Goal: Information Seeking & Learning: Find specific fact

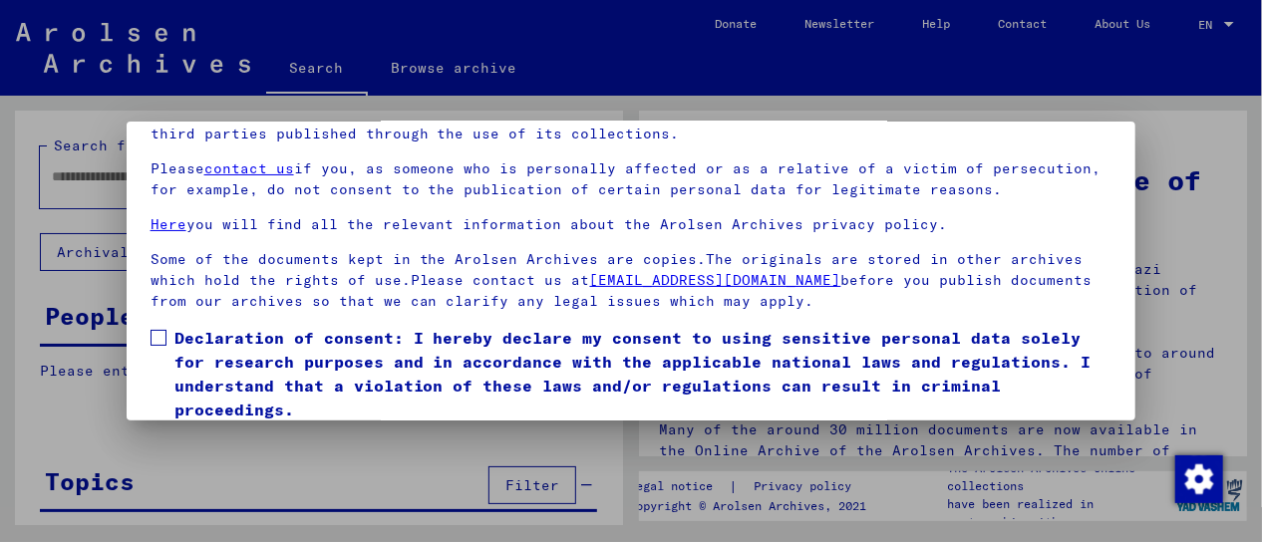
scroll to position [154, 0]
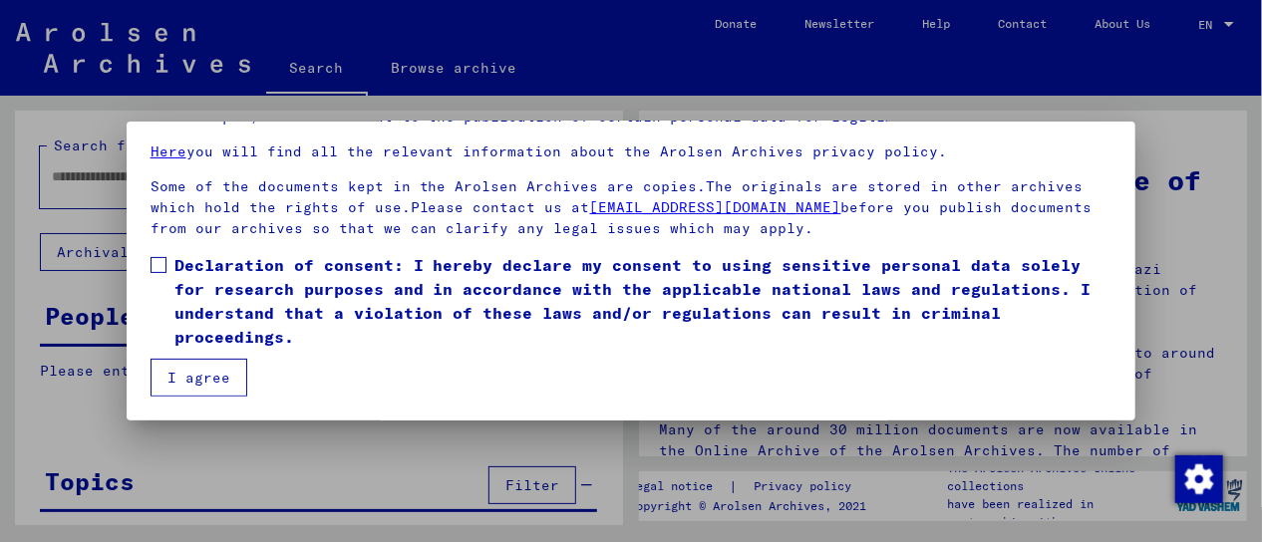
click at [159, 259] on span at bounding box center [159, 265] width 16 height 16
click at [198, 378] on button "I agree" at bounding box center [199, 378] width 97 height 38
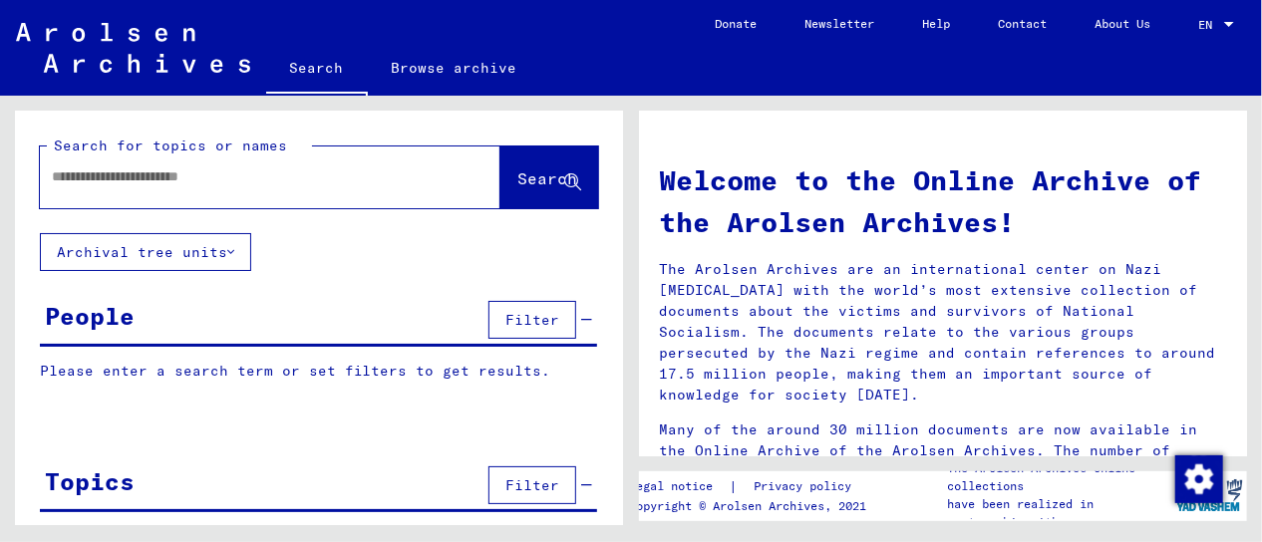
click at [92, 179] on input "text" at bounding box center [246, 177] width 389 height 21
paste input "*******"
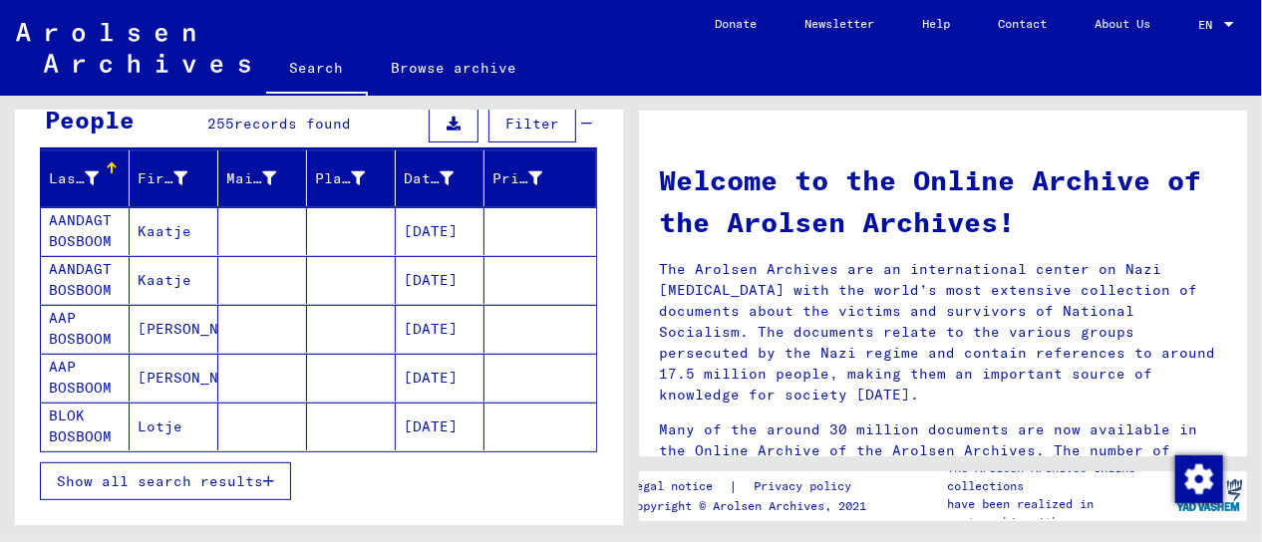
scroll to position [199, 0]
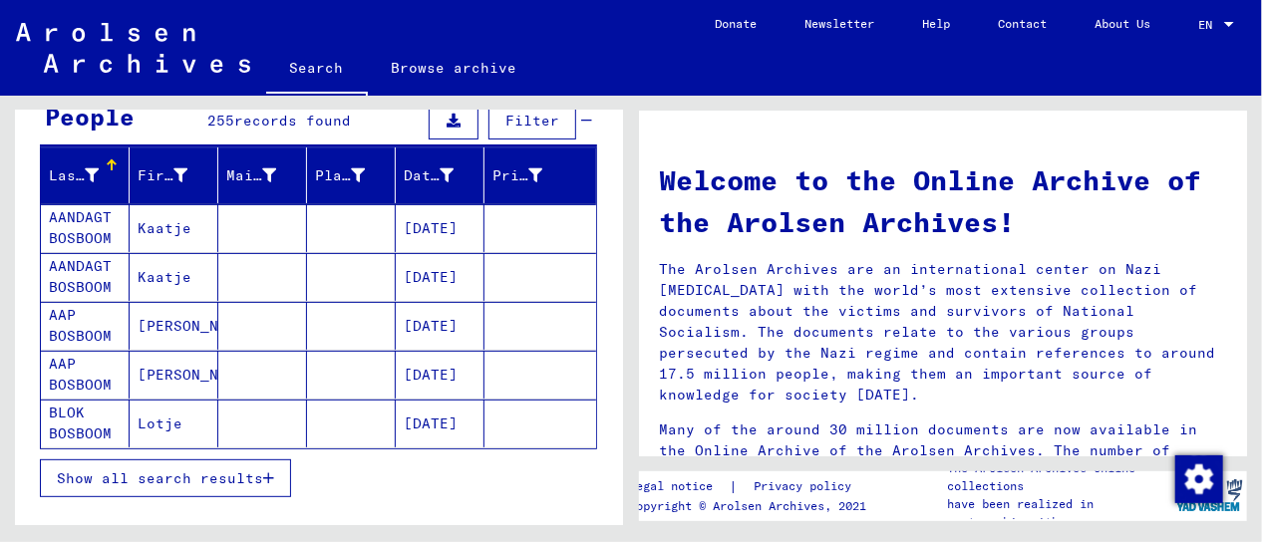
click at [263, 474] on icon "button" at bounding box center [268, 479] width 11 height 14
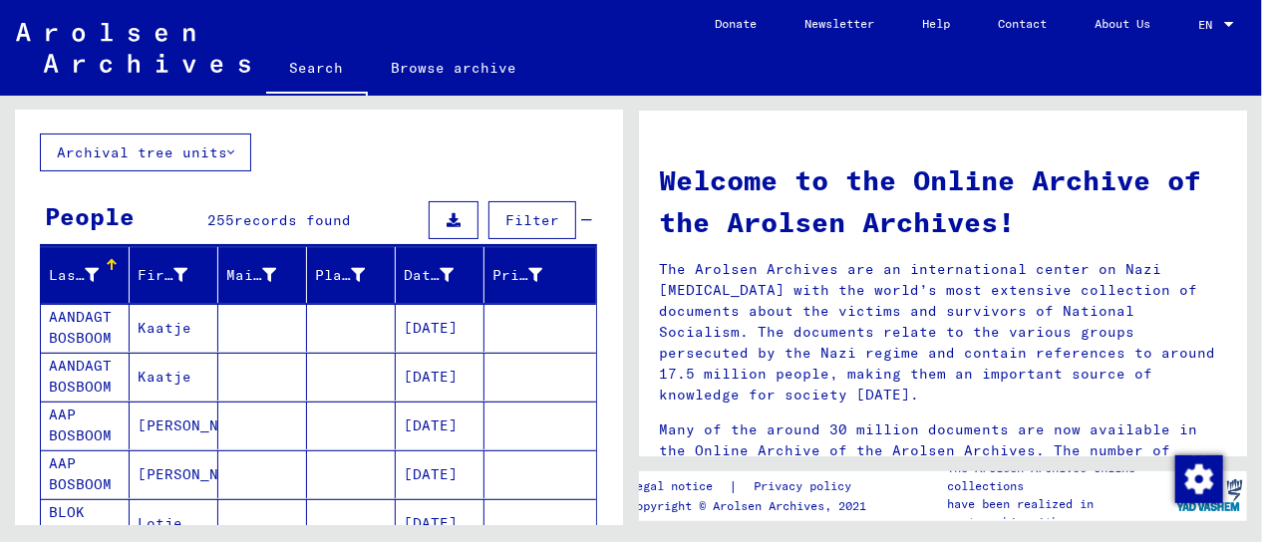
scroll to position [0, 0]
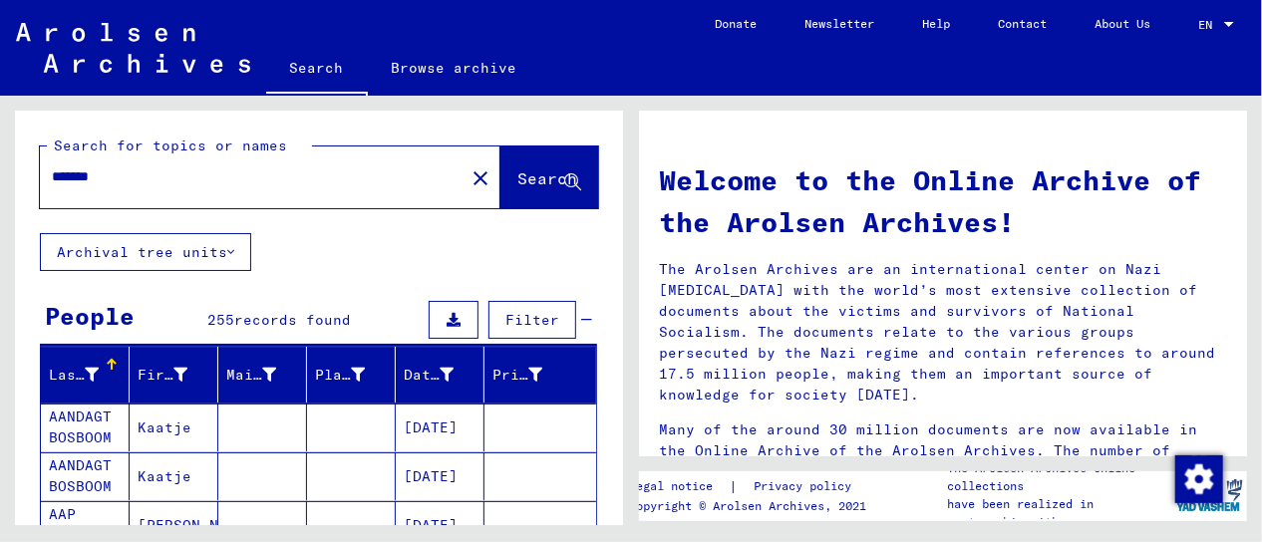
click at [55, 180] on input "*******" at bounding box center [246, 177] width 389 height 21
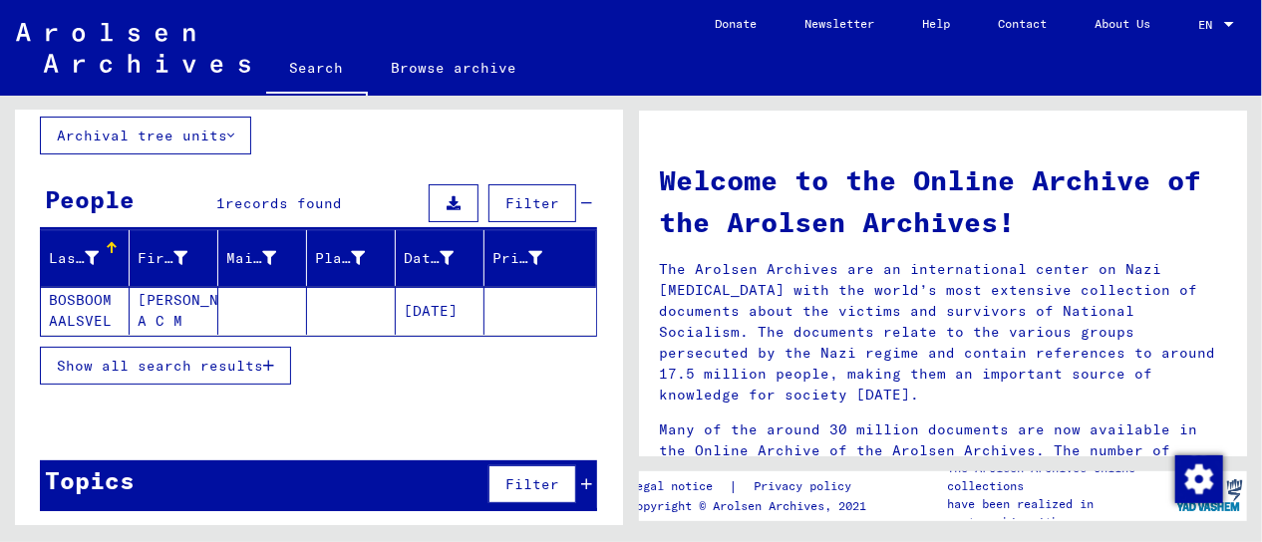
scroll to position [120, 0]
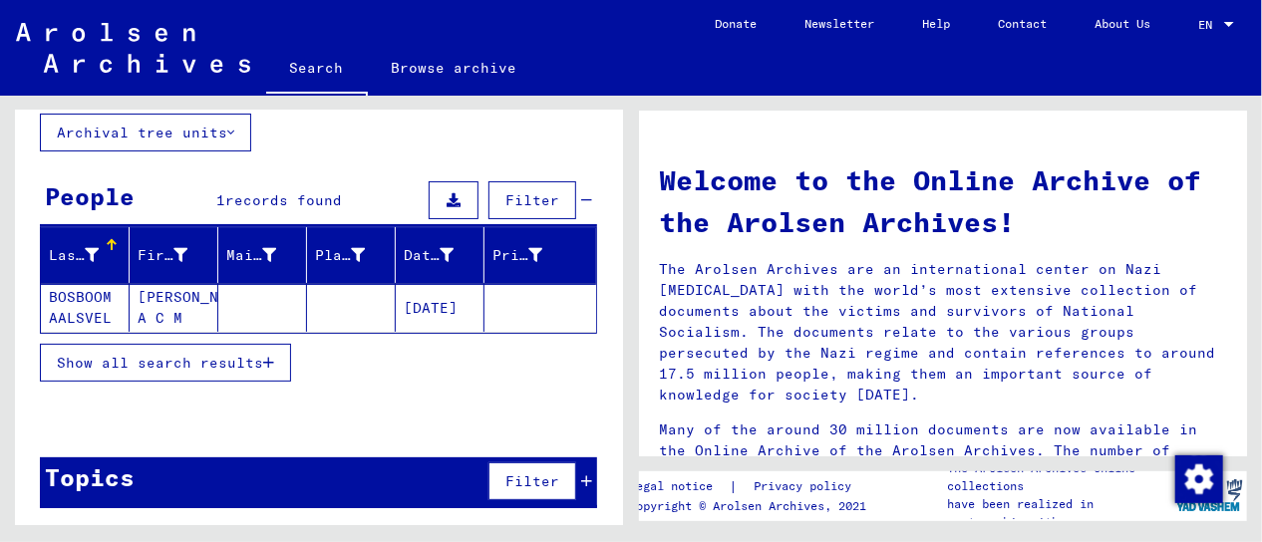
click at [265, 361] on icon "button" at bounding box center [268, 363] width 11 height 14
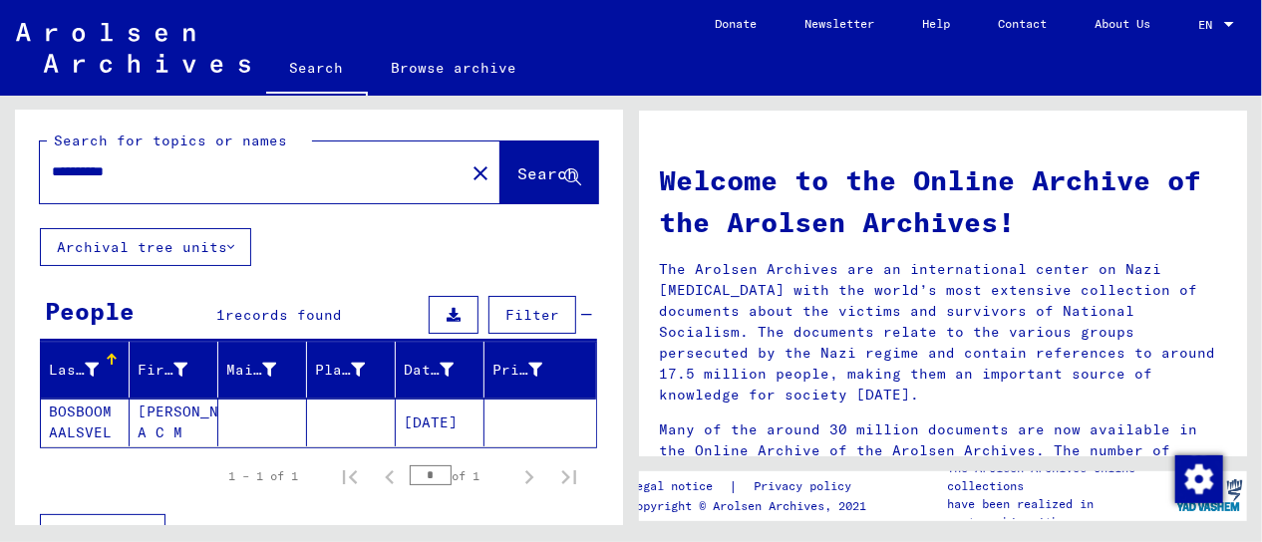
scroll to position [0, 0]
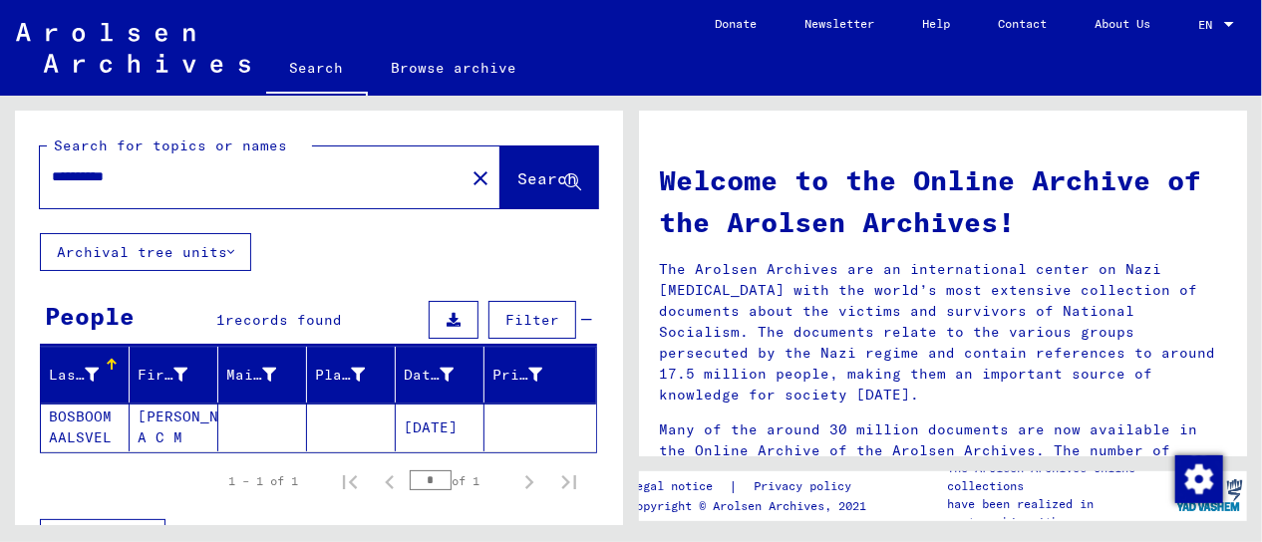
drag, startPoint x: 74, startPoint y: 180, endPoint x: 46, endPoint y: 182, distance: 28.0
click at [46, 182] on div "**********" at bounding box center [240, 177] width 401 height 45
type input "*******"
click at [517, 182] on span "Search" at bounding box center [547, 179] width 60 height 20
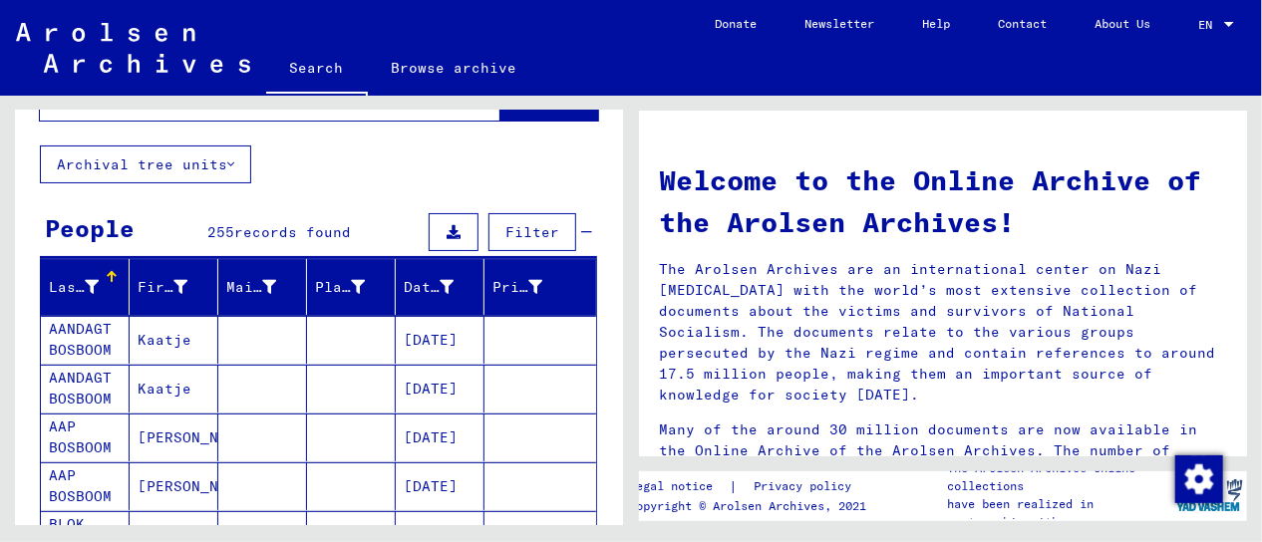
scroll to position [299, 0]
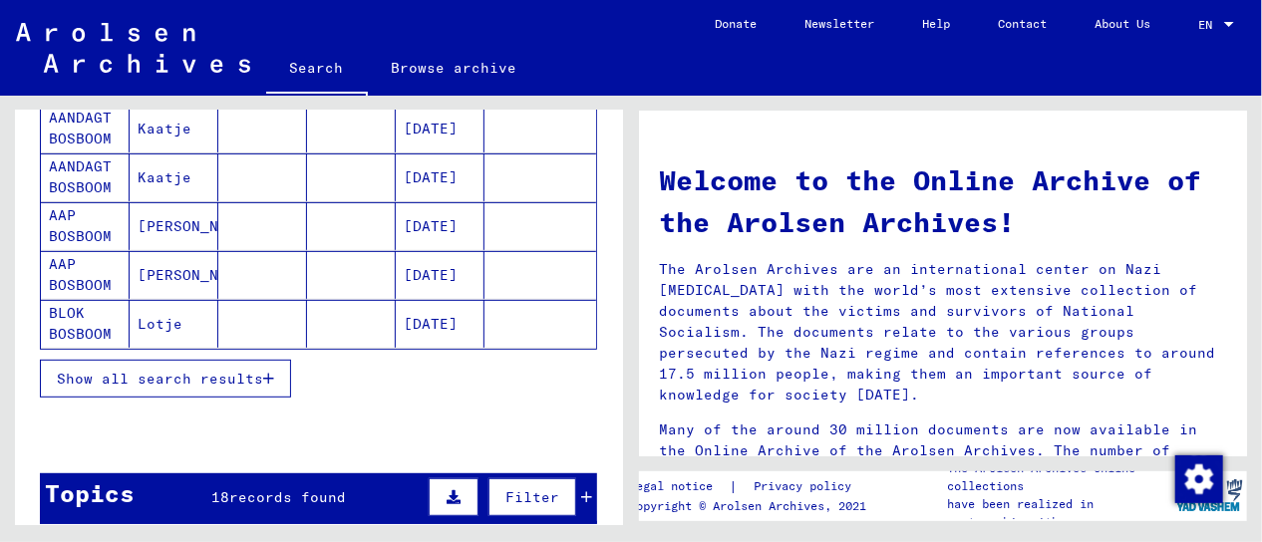
click at [270, 374] on icon "button" at bounding box center [268, 379] width 11 height 14
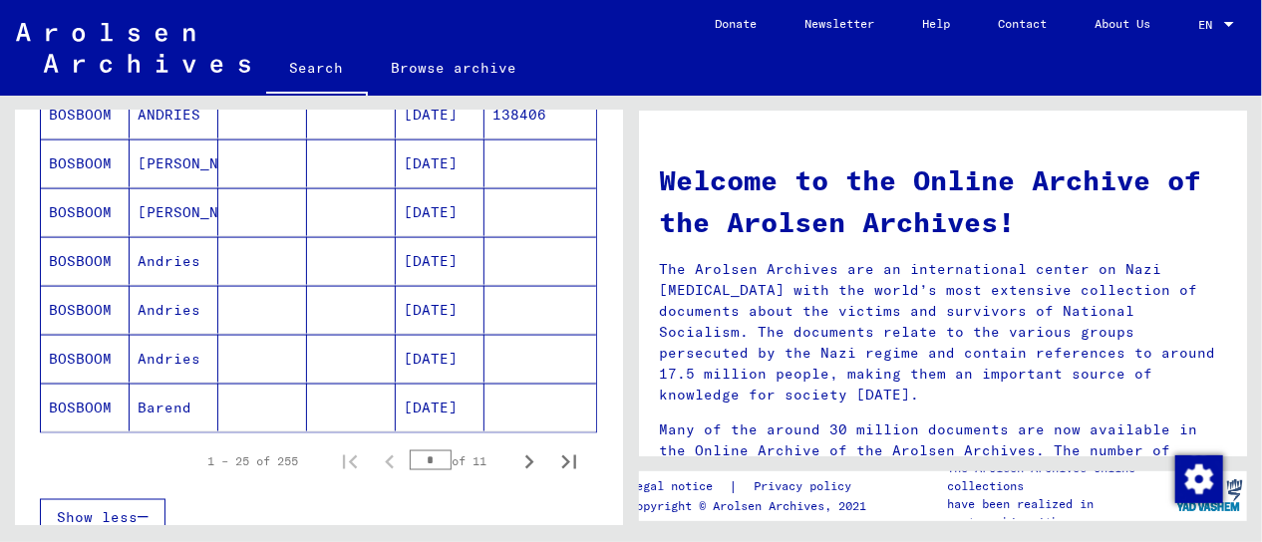
scroll to position [1196, 0]
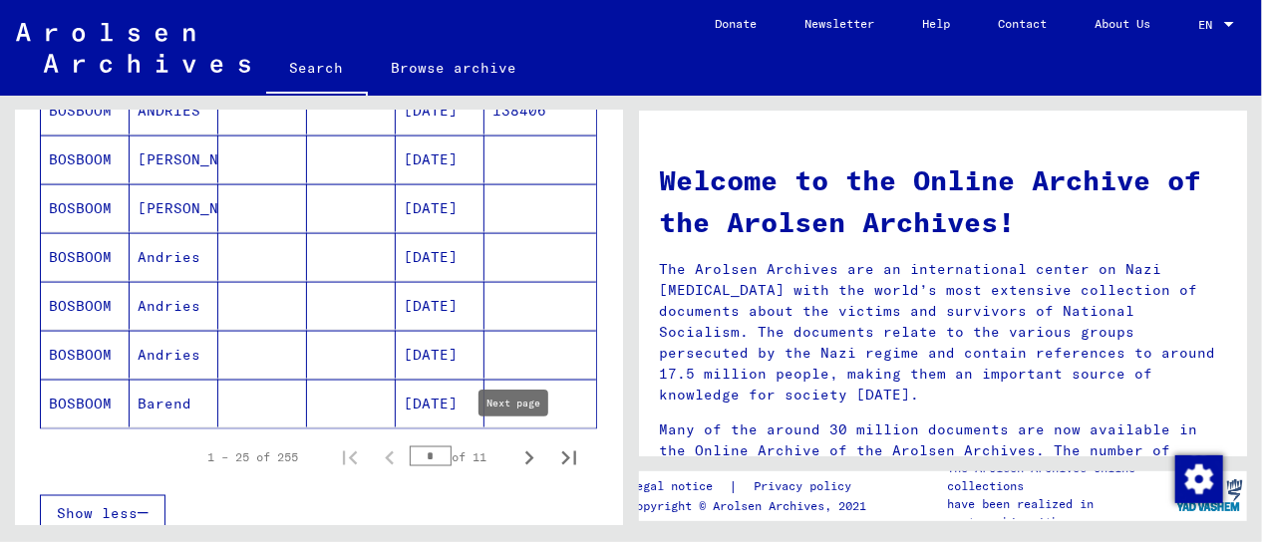
click at [525, 452] on icon "Next page" at bounding box center [529, 459] width 9 height 14
click at [94, 302] on mat-cell "BOSBOOM" at bounding box center [85, 306] width 89 height 48
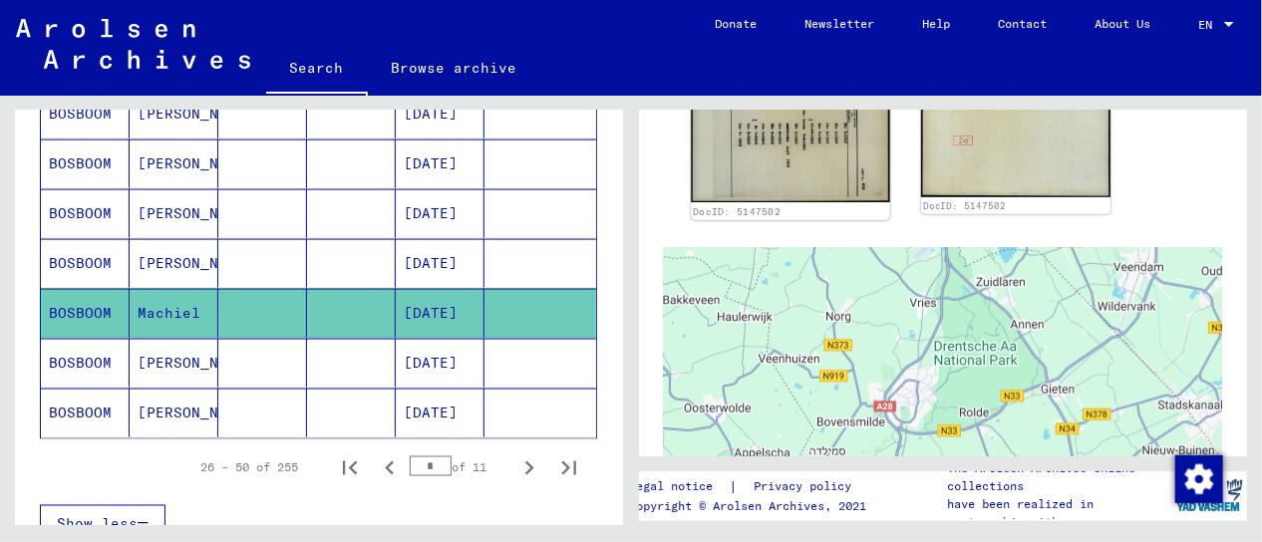
scroll to position [499, 0]
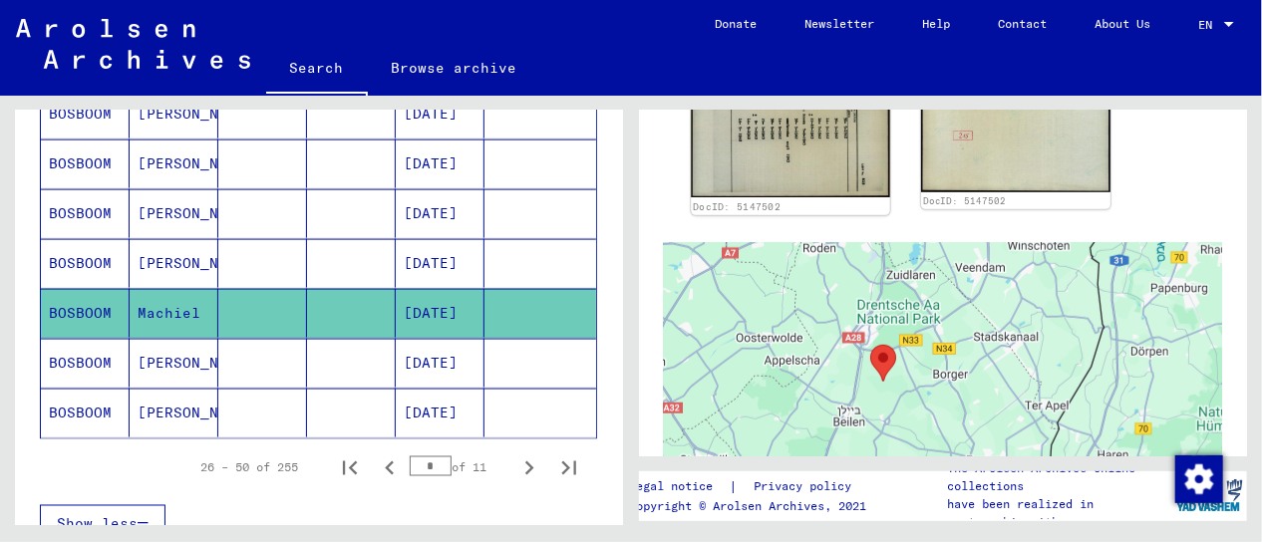
click at [812, 165] on img at bounding box center [790, 58] width 199 height 277
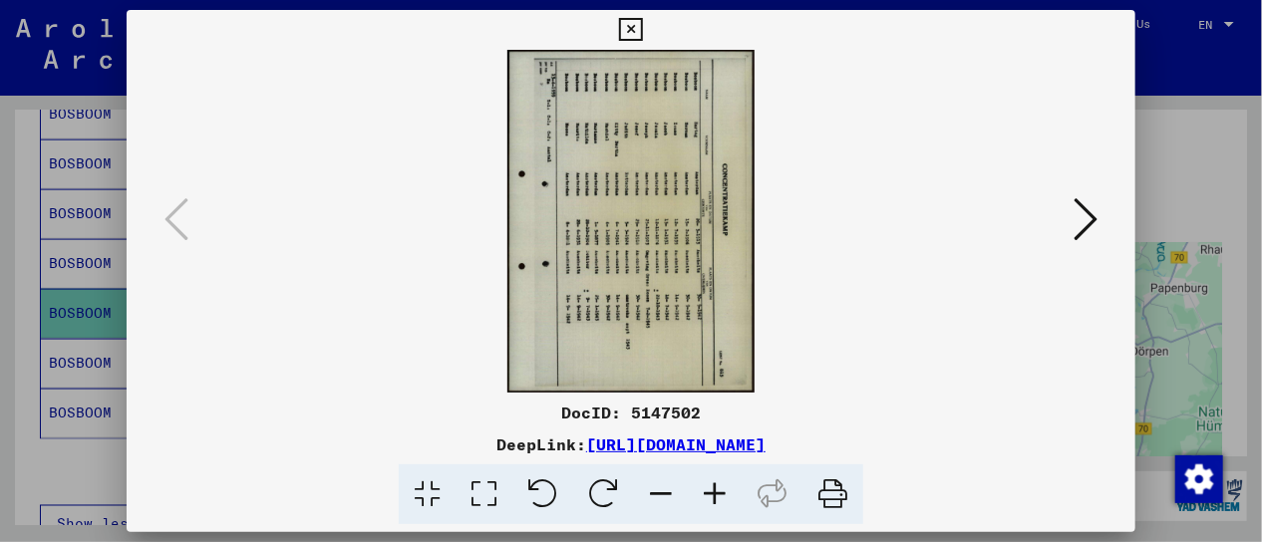
click at [812, 165] on img at bounding box center [631, 221] width 874 height 343
click at [546, 482] on icon at bounding box center [542, 495] width 61 height 61
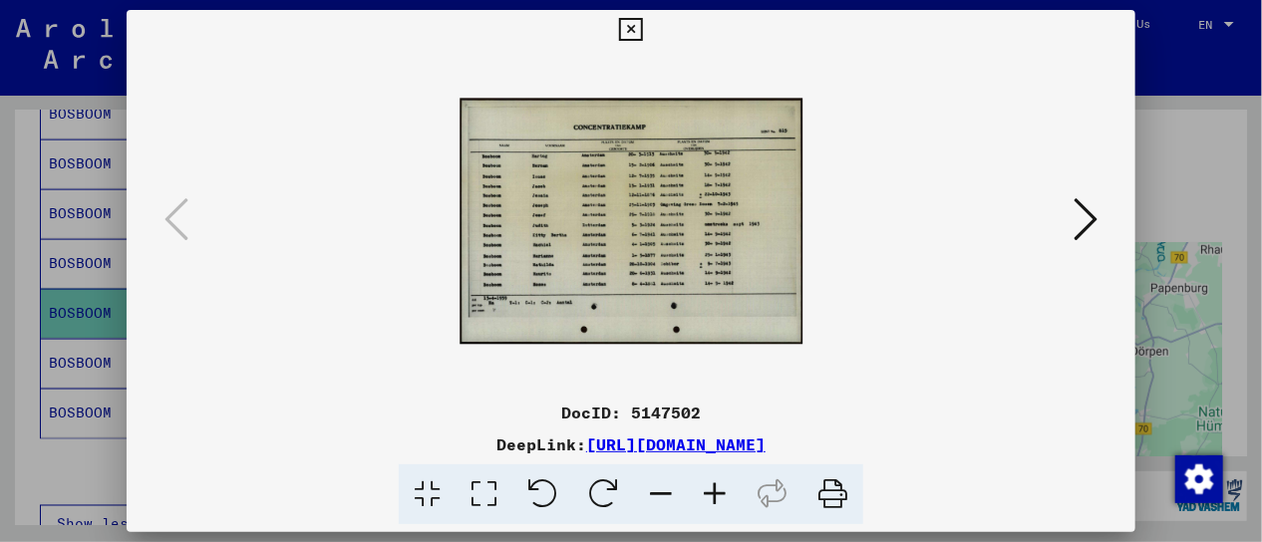
click at [487, 496] on icon at bounding box center [484, 495] width 57 height 61
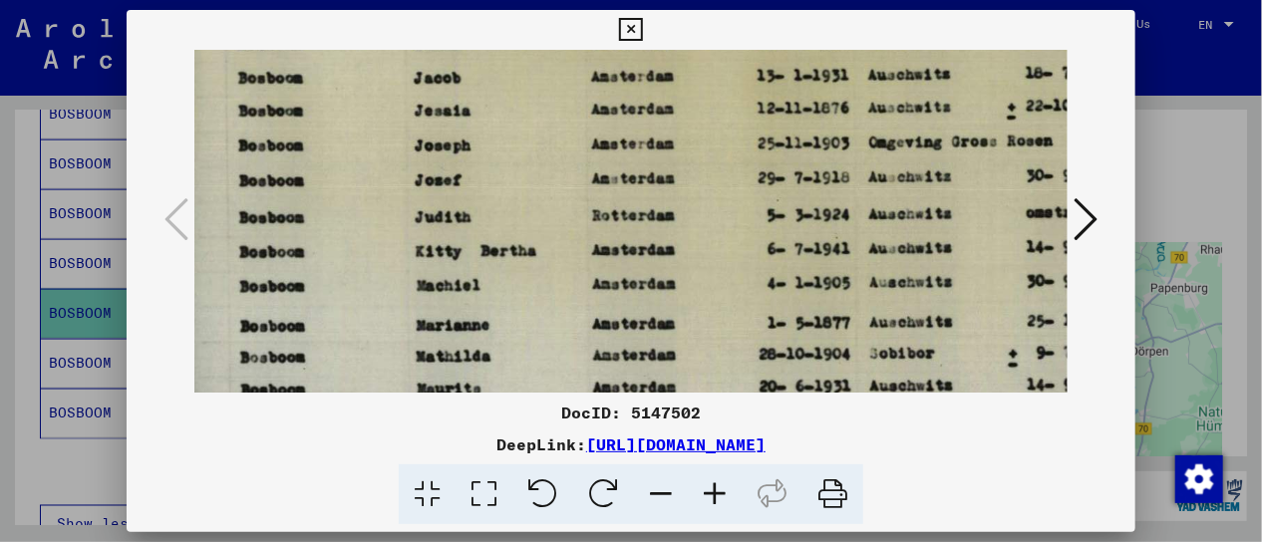
scroll to position [20, 303]
drag, startPoint x: 903, startPoint y: 279, endPoint x: 605, endPoint y: 259, distance: 298.8
click at [605, 259] on img at bounding box center [765, 201] width 1217 height 874
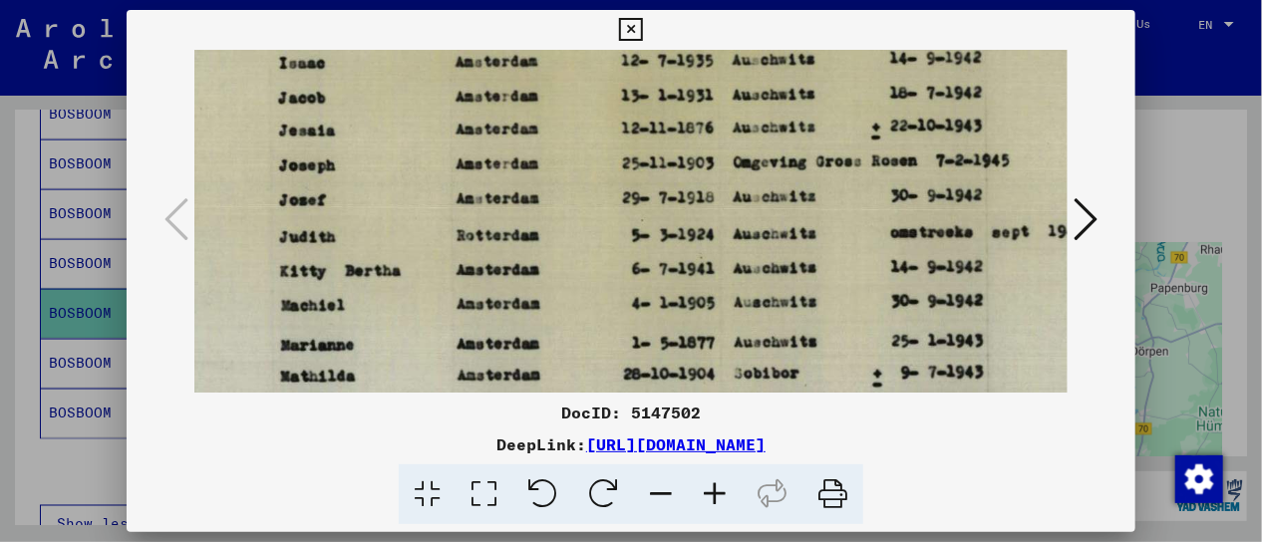
scroll to position [0, 442]
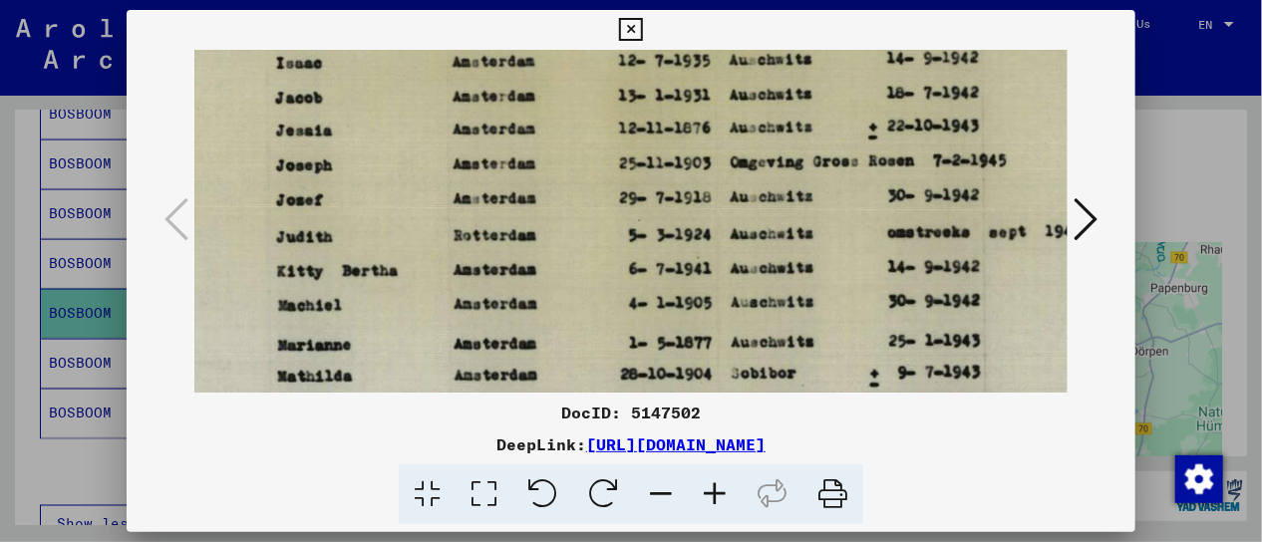
drag, startPoint x: 894, startPoint y: 297, endPoint x: 762, endPoint y: 343, distance: 140.3
click at [762, 343] on img at bounding box center [626, 221] width 1217 height 874
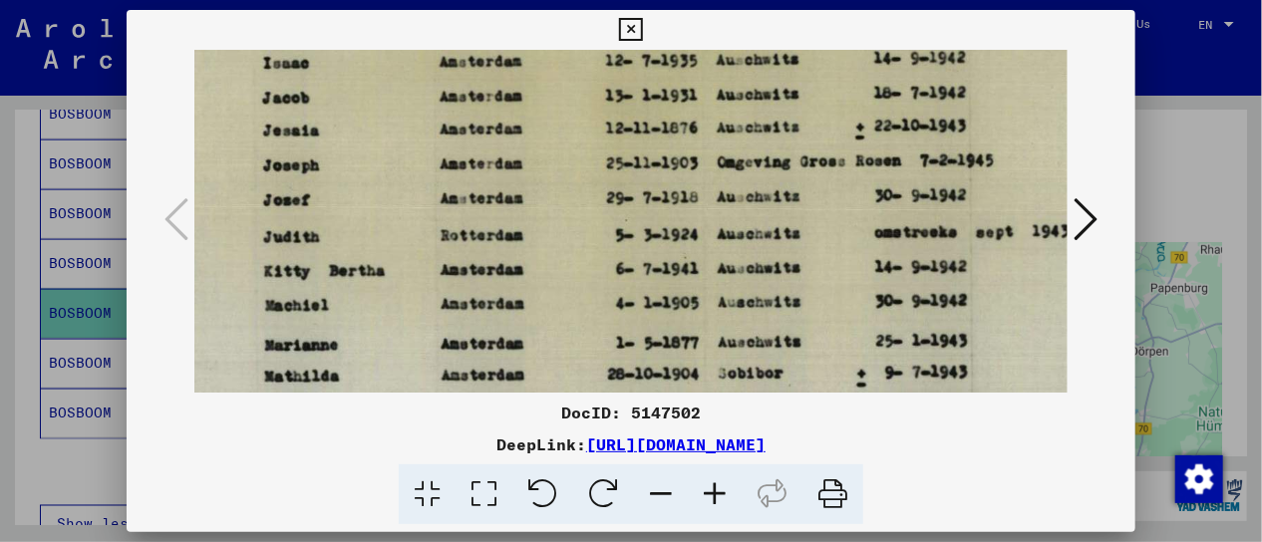
scroll to position [0, 455]
drag, startPoint x: 935, startPoint y: 193, endPoint x: 921, endPoint y: 294, distance: 101.7
click at [921, 294] on img at bounding box center [613, 221] width 1217 height 874
click at [628, 25] on icon at bounding box center [630, 30] width 23 height 24
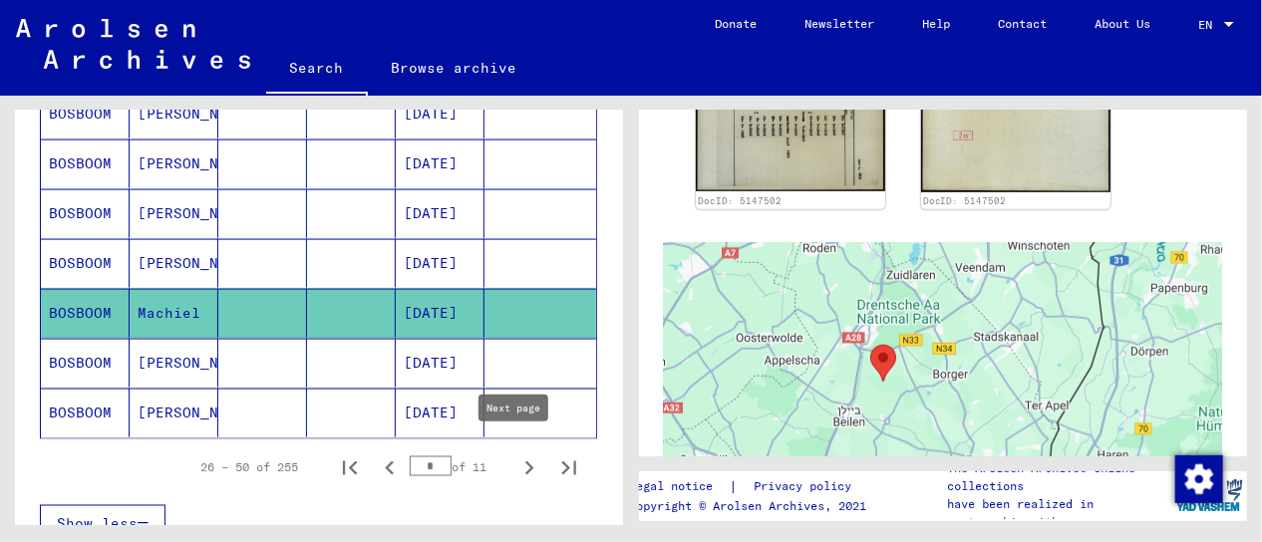
click at [515, 461] on icon "Next page" at bounding box center [529, 469] width 28 height 28
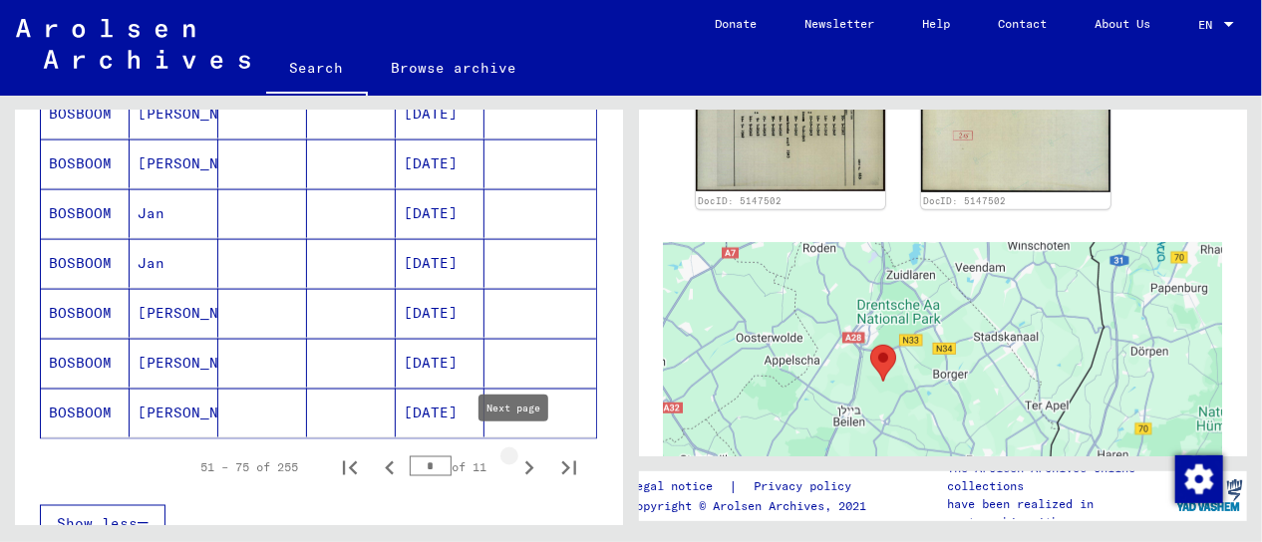
click at [515, 456] on icon "Next page" at bounding box center [529, 469] width 28 height 28
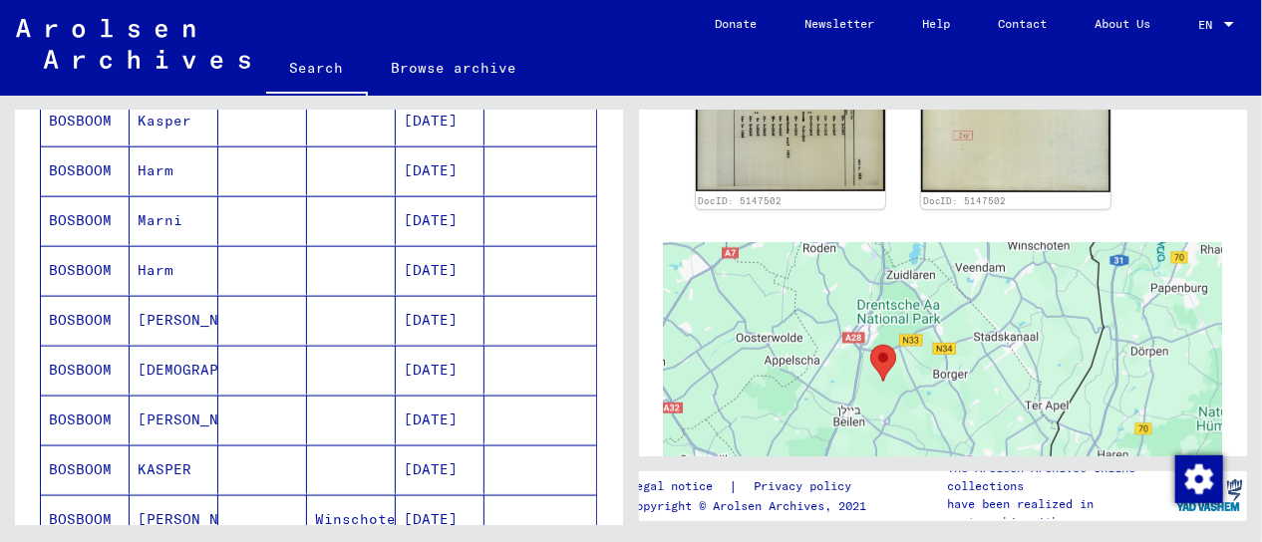
scroll to position [912, 0]
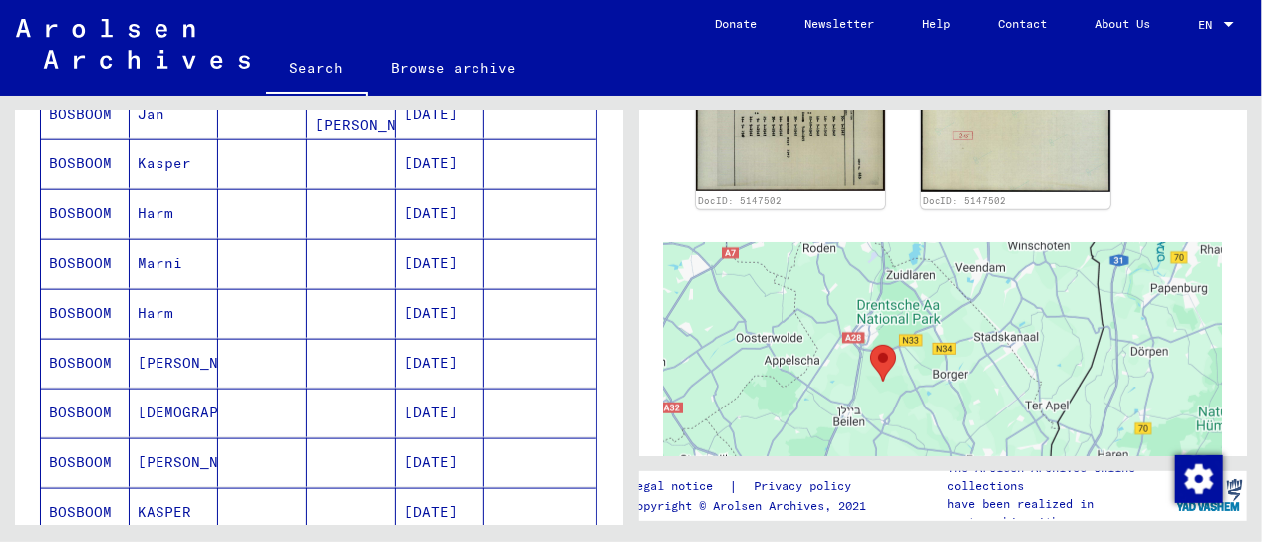
click at [90, 252] on mat-cell "BOSBOOM" at bounding box center [85, 263] width 89 height 49
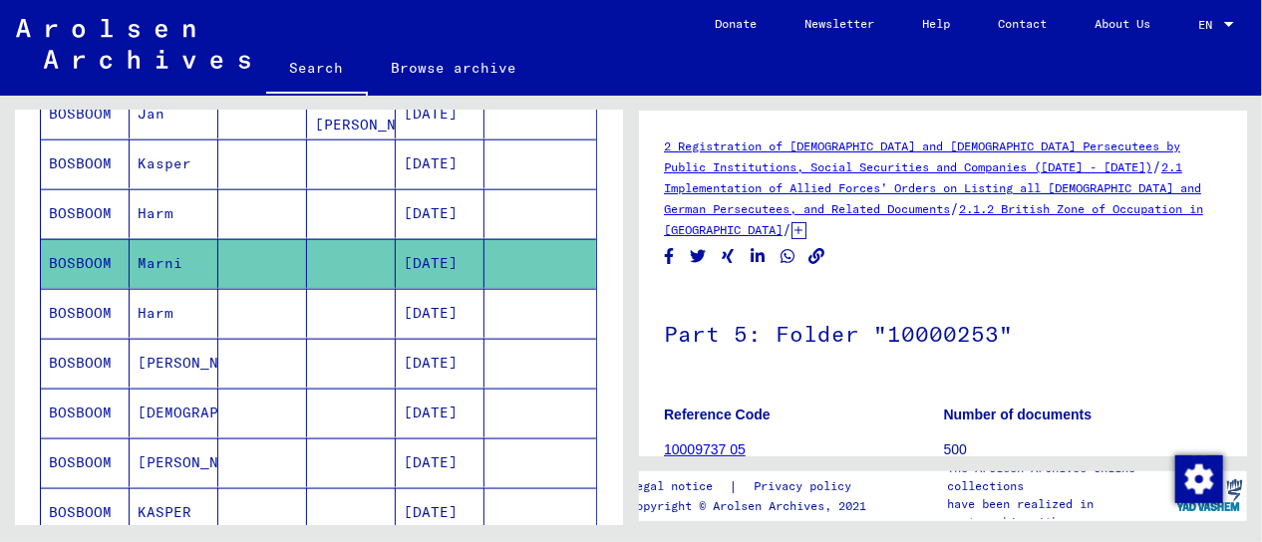
scroll to position [199, 0]
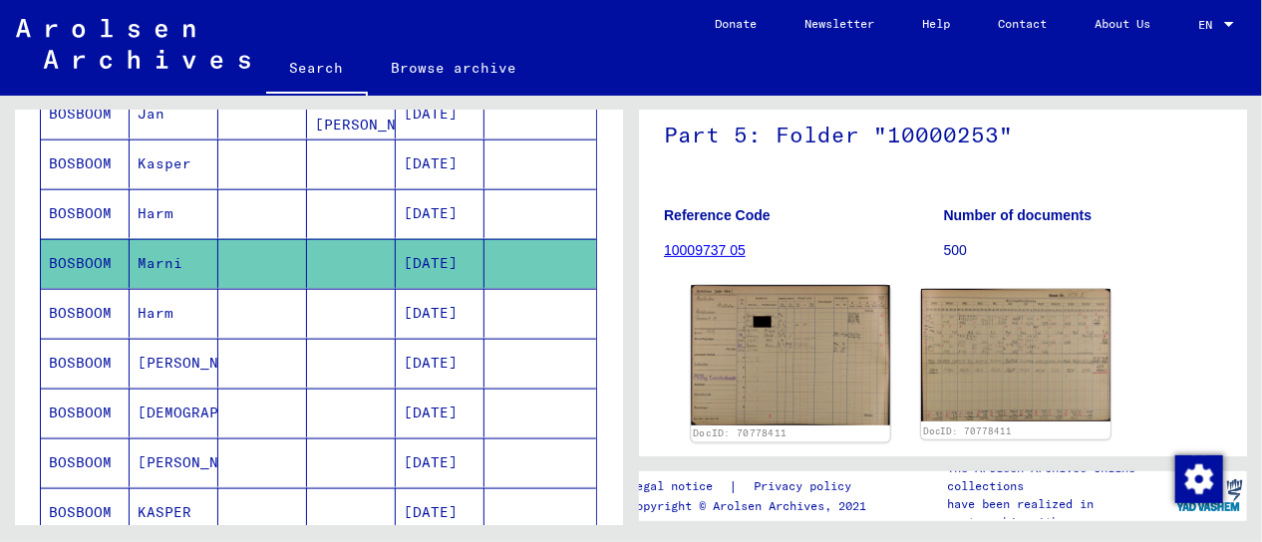
click at [791, 366] on img at bounding box center [790, 355] width 199 height 140
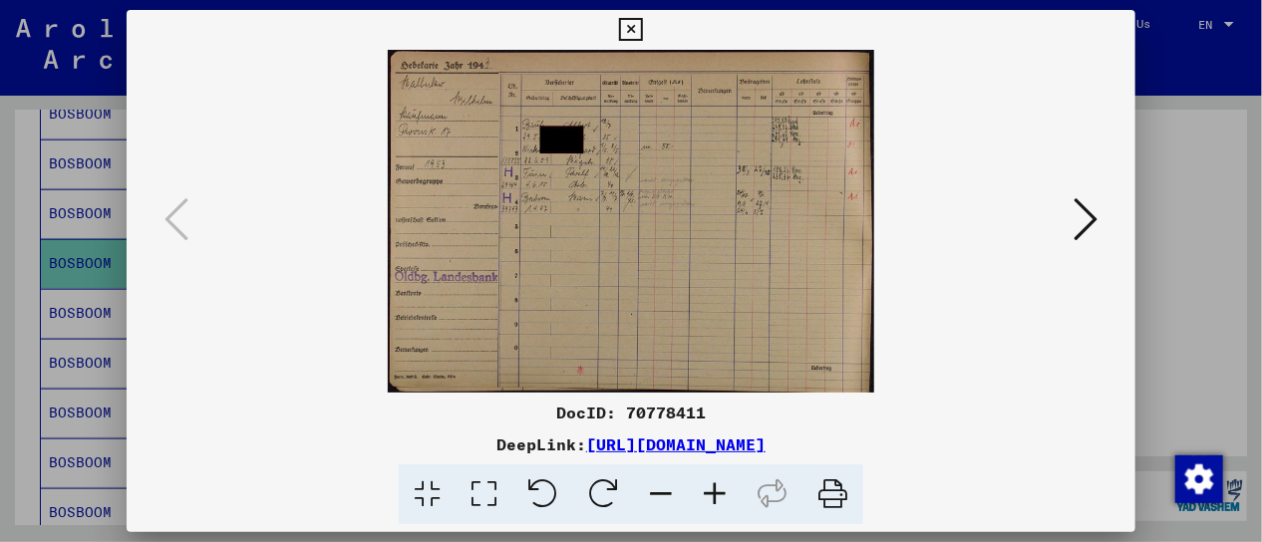
click at [791, 366] on img at bounding box center [631, 221] width 874 height 343
click at [484, 492] on icon at bounding box center [484, 495] width 57 height 61
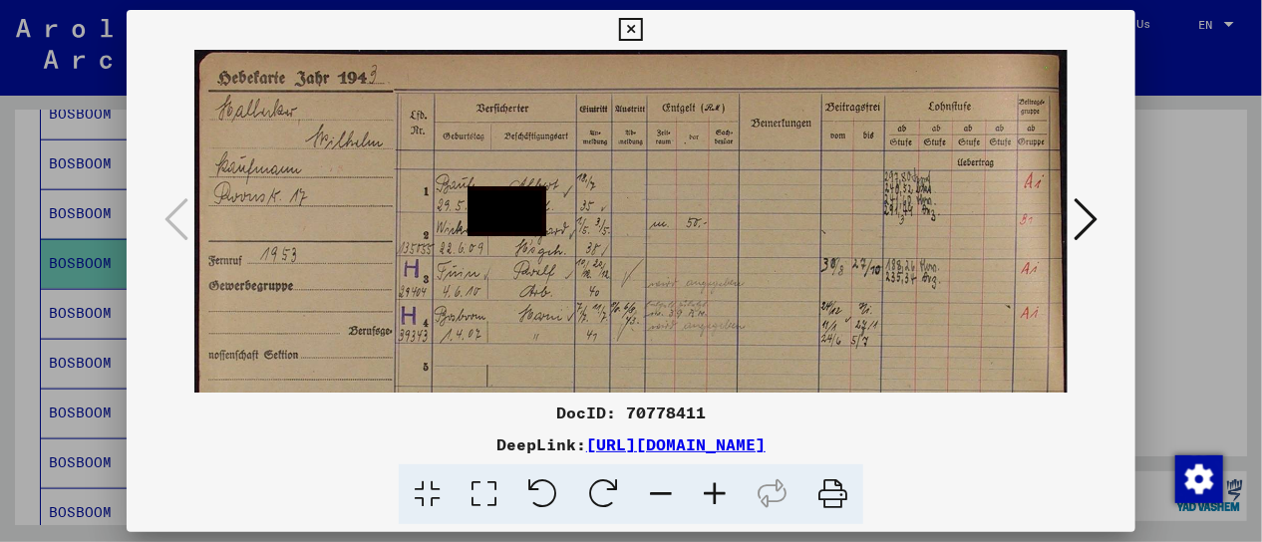
click at [714, 500] on icon at bounding box center [715, 495] width 54 height 61
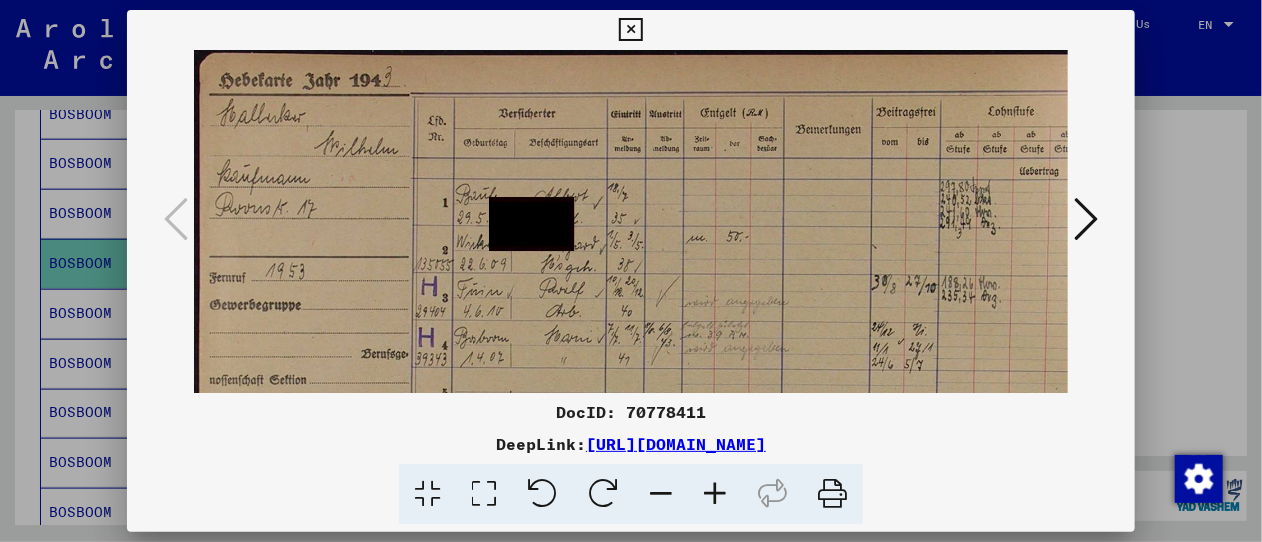
click at [714, 500] on icon at bounding box center [715, 495] width 54 height 61
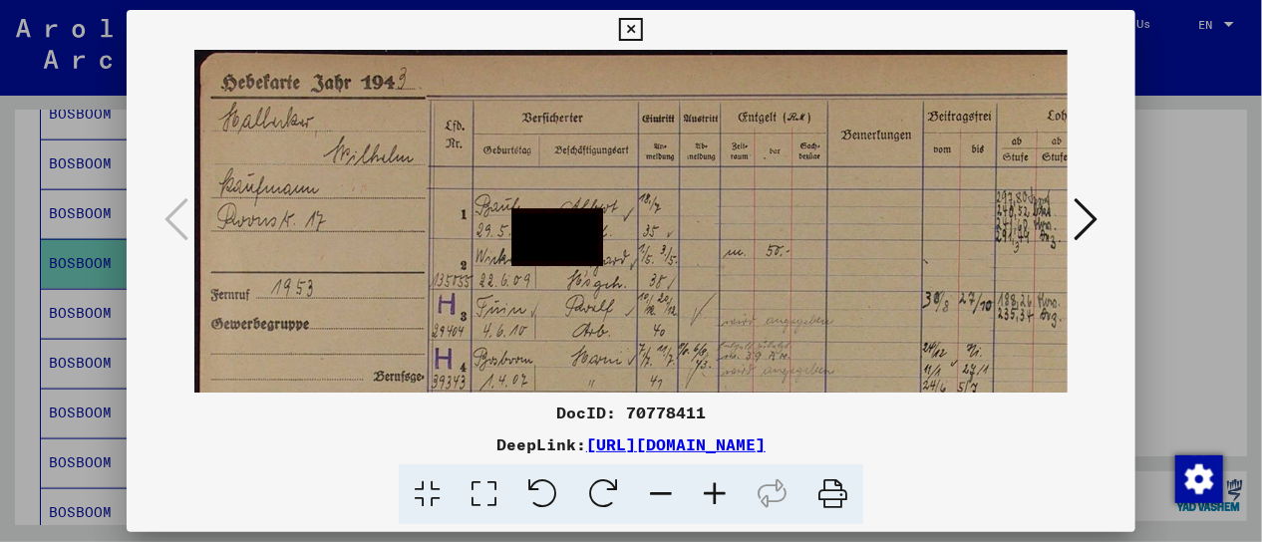
drag, startPoint x: 654, startPoint y: 328, endPoint x: 646, endPoint y: 310, distance: 19.6
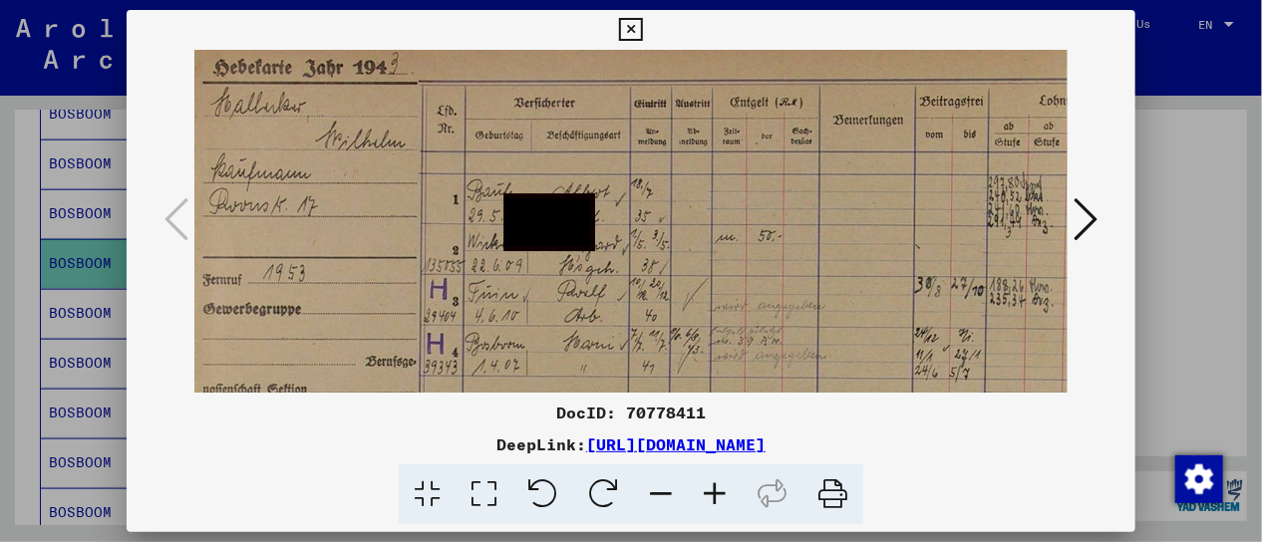
scroll to position [14, 7]
drag, startPoint x: 646, startPoint y: 310, endPoint x: 683, endPoint y: 331, distance: 42.4
click at [683, 331] on img at bounding box center [695, 393] width 1016 height 715
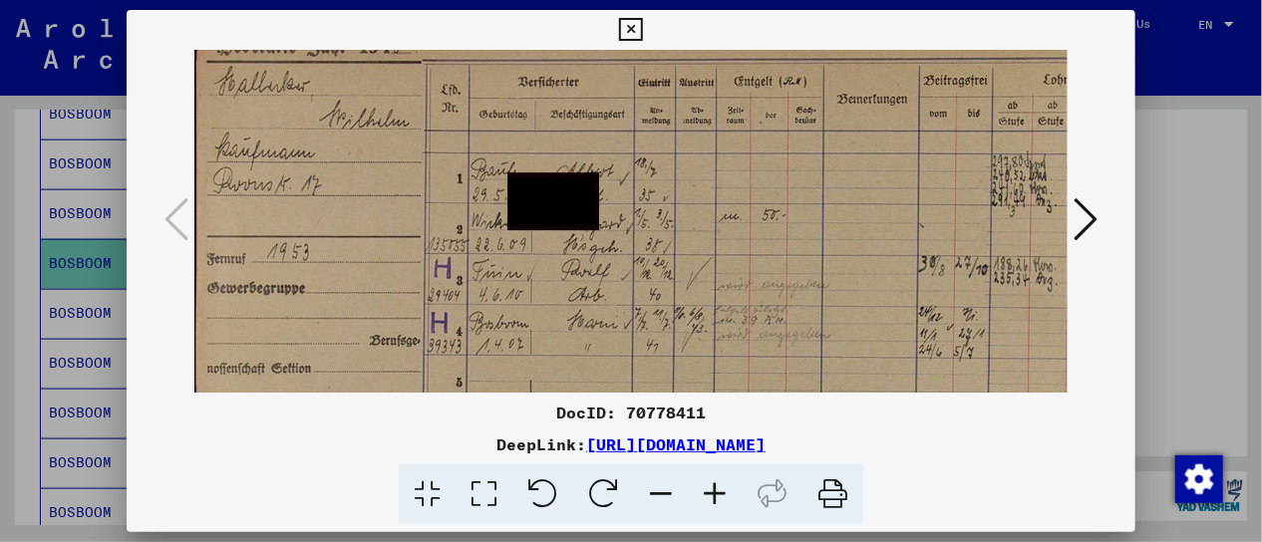
scroll to position [0, 4]
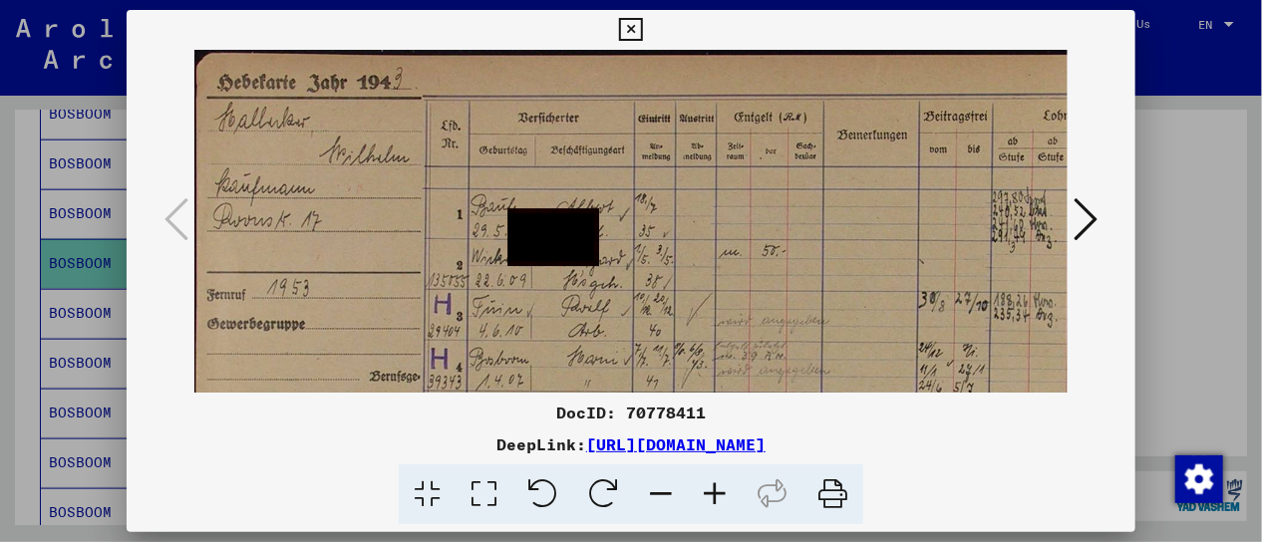
drag, startPoint x: 667, startPoint y: 302, endPoint x: 677, endPoint y: 392, distance: 90.3
click at [677, 392] on img at bounding box center [698, 407] width 1016 height 715
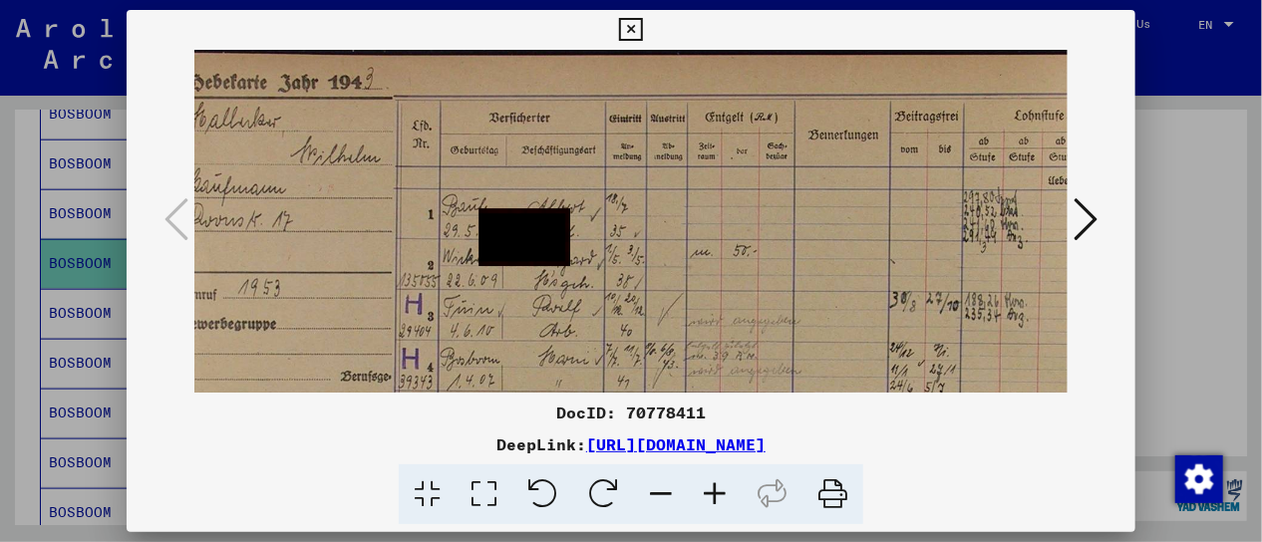
scroll to position [0, 0]
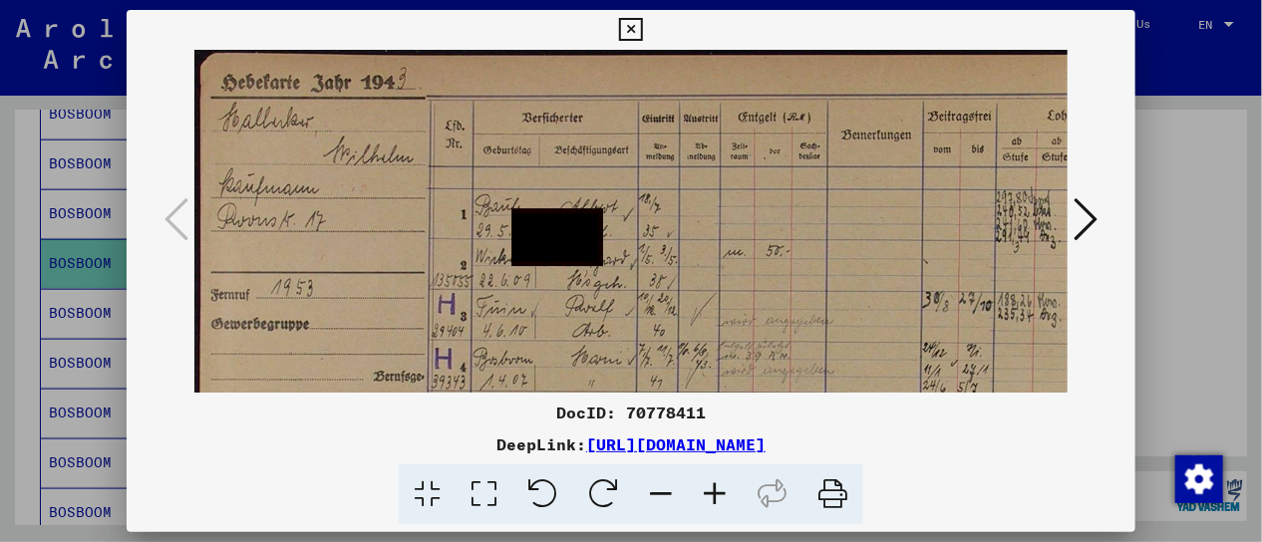
drag, startPoint x: 956, startPoint y: 258, endPoint x: 1008, endPoint y: 293, distance: 62.5
click at [1008, 293] on img at bounding box center [702, 407] width 1016 height 715
click at [1084, 222] on icon at bounding box center [1086, 219] width 24 height 48
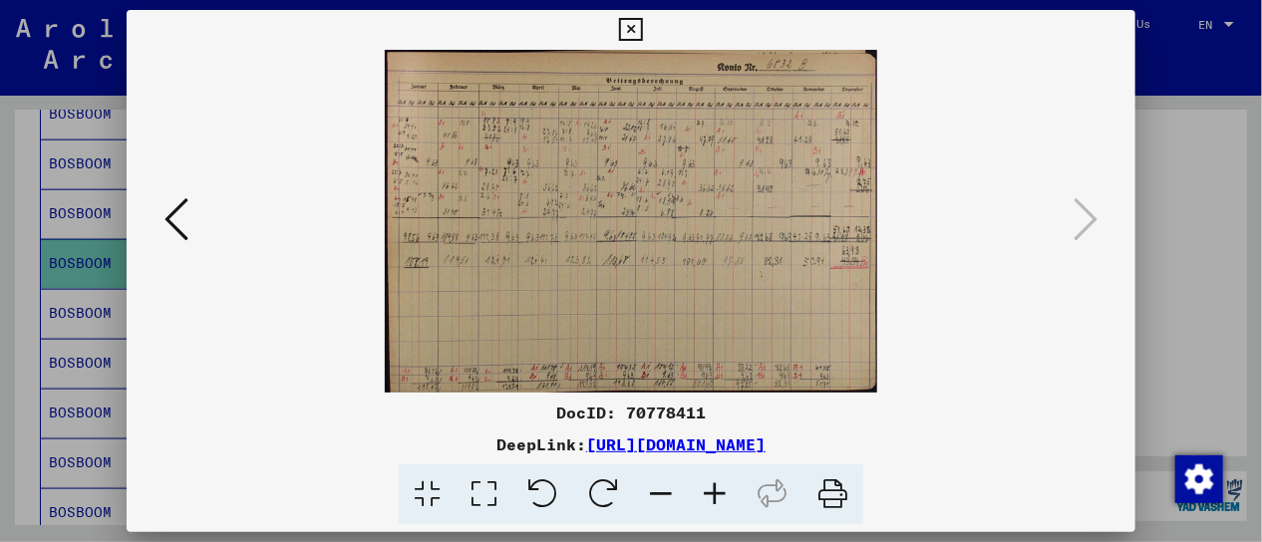
click at [712, 499] on icon at bounding box center [715, 495] width 54 height 61
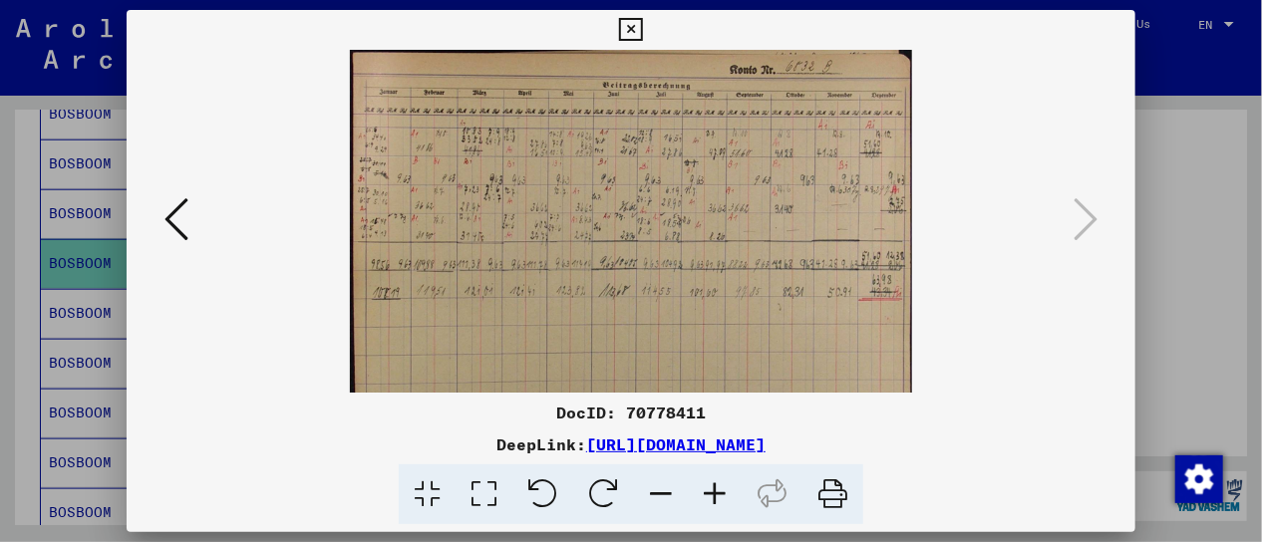
click at [712, 499] on icon at bounding box center [715, 495] width 54 height 61
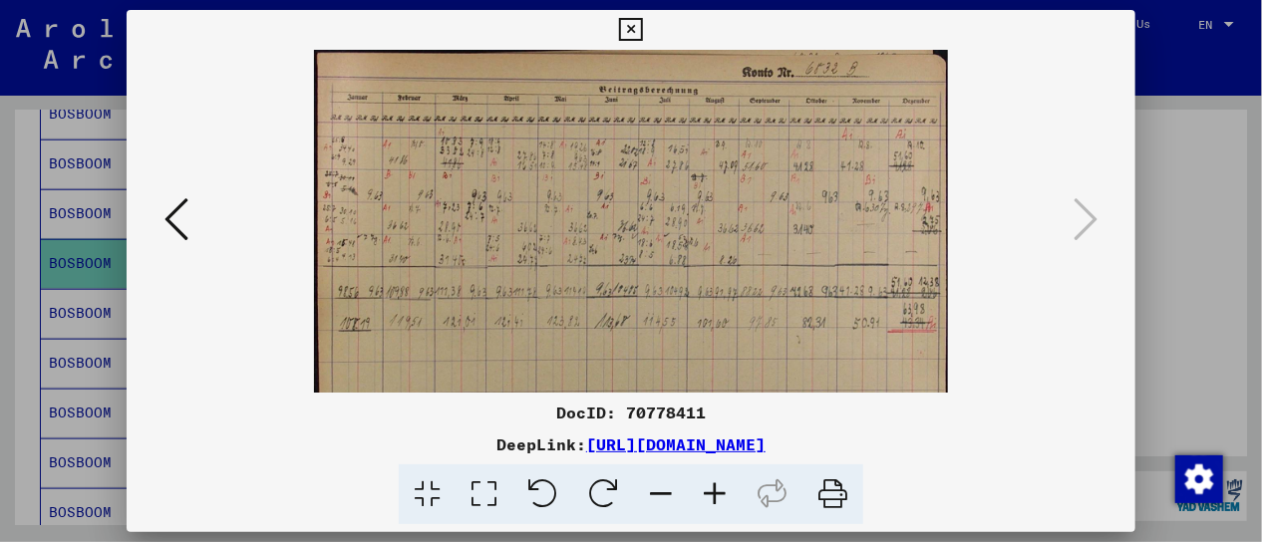
click at [712, 499] on icon at bounding box center [715, 495] width 54 height 61
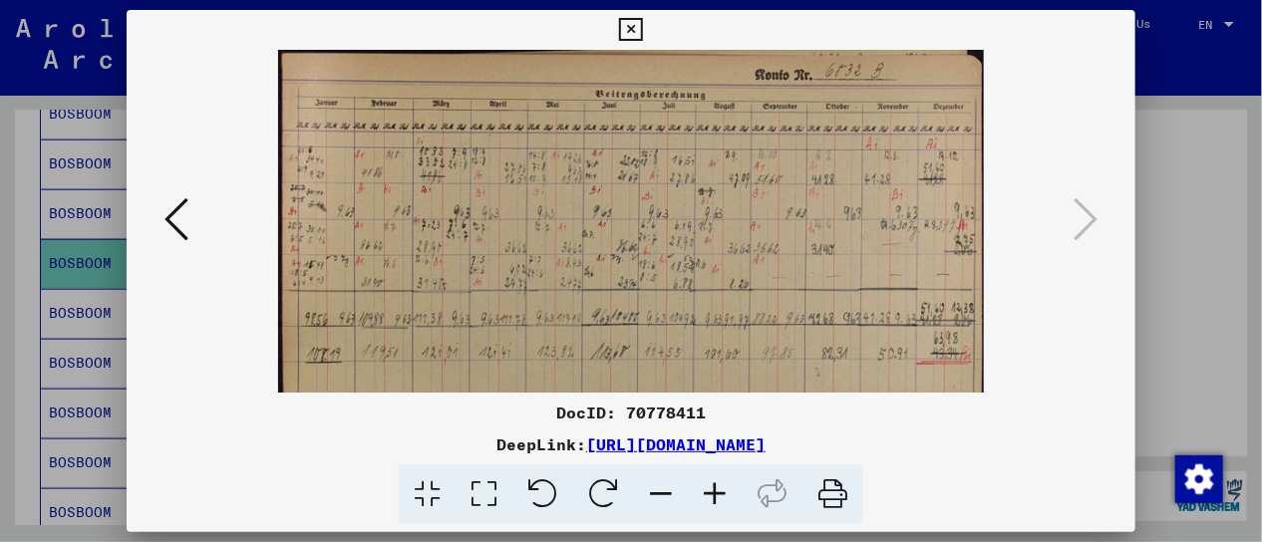
click at [712, 499] on icon at bounding box center [715, 495] width 54 height 61
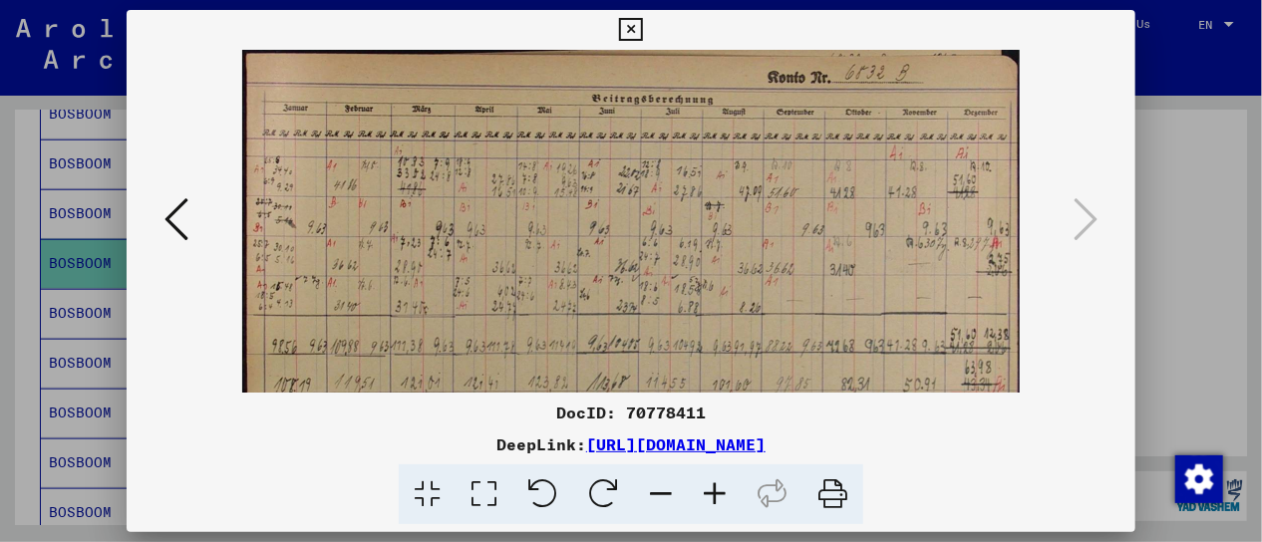
click at [629, 29] on icon at bounding box center [630, 30] width 23 height 24
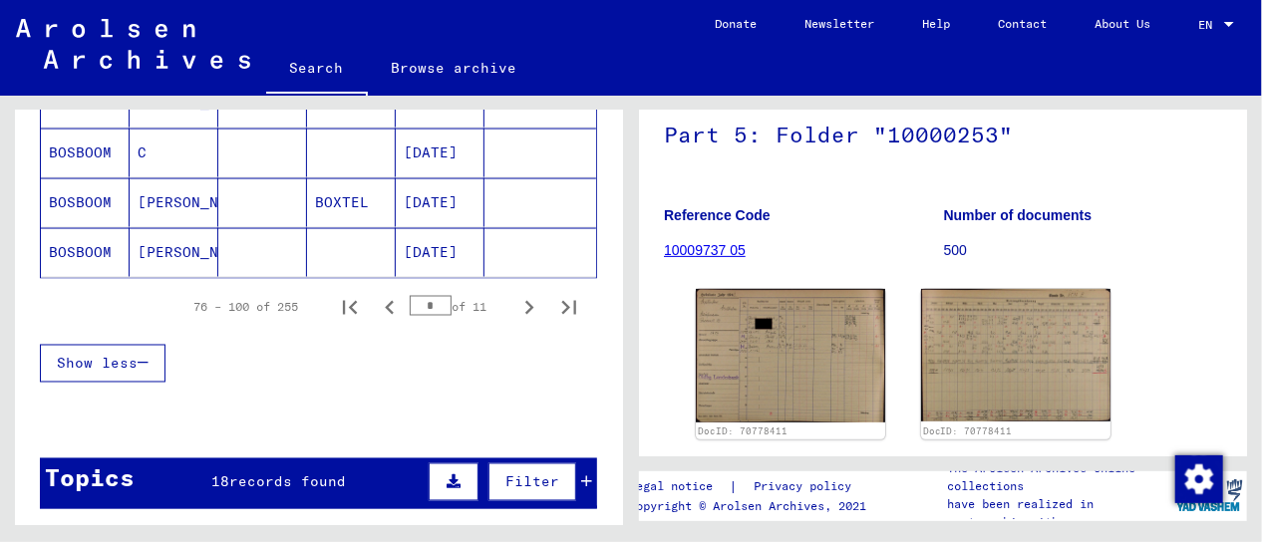
scroll to position [1511, 0]
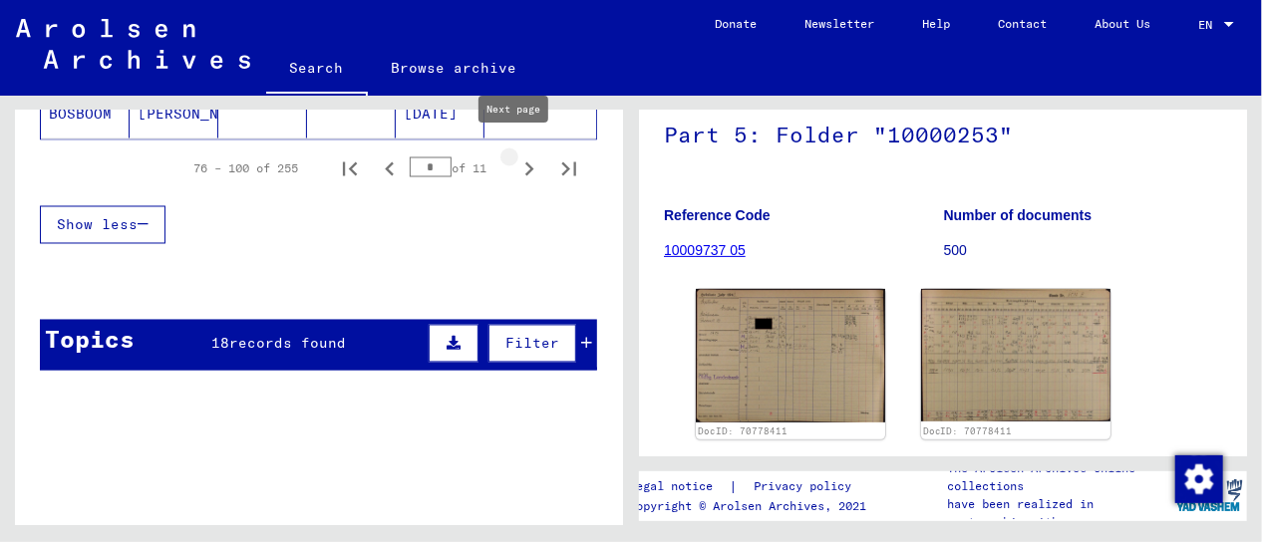
click at [525, 163] on icon "Next page" at bounding box center [529, 170] width 9 height 14
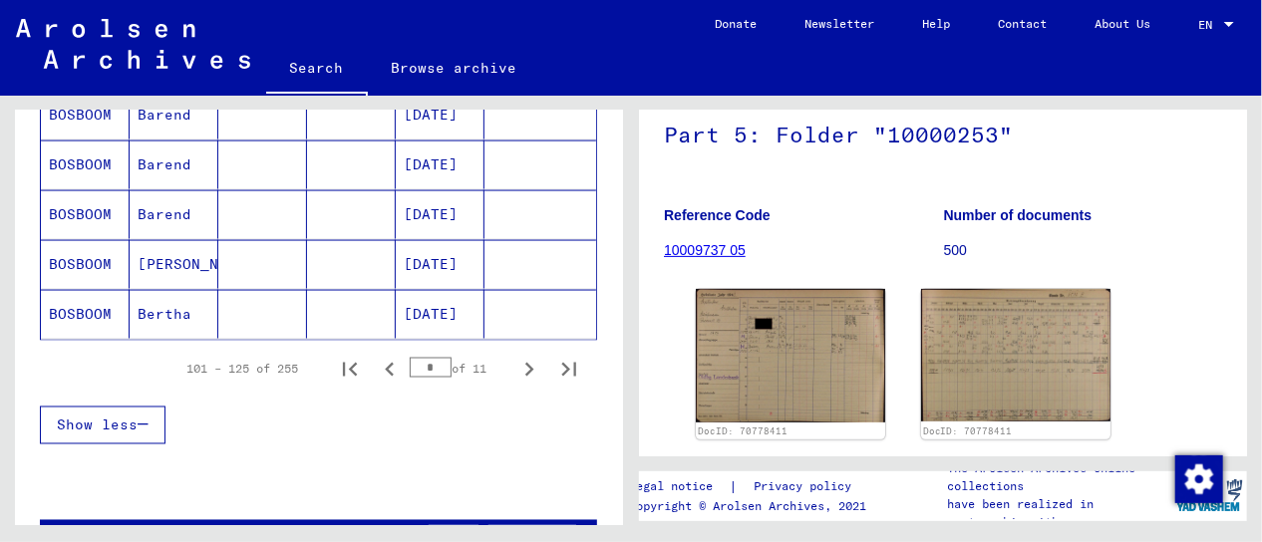
scroll to position [1311, 0]
click at [525, 362] on icon "Next page" at bounding box center [529, 369] width 9 height 14
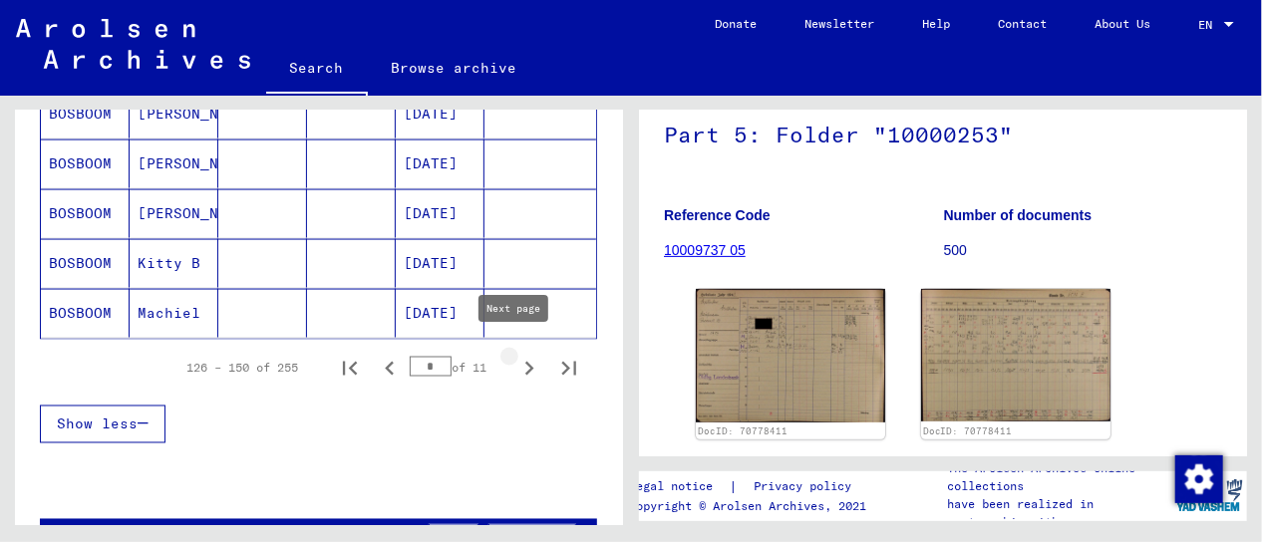
click at [525, 362] on icon "Next page" at bounding box center [529, 369] width 9 height 14
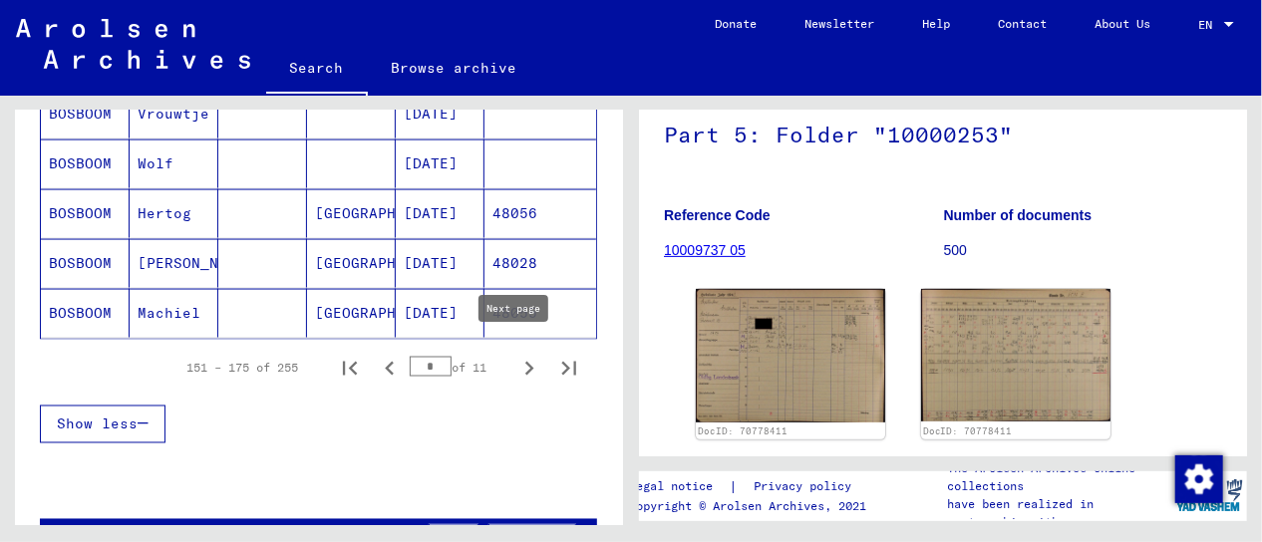
click at [525, 362] on icon "Next page" at bounding box center [529, 369] width 9 height 14
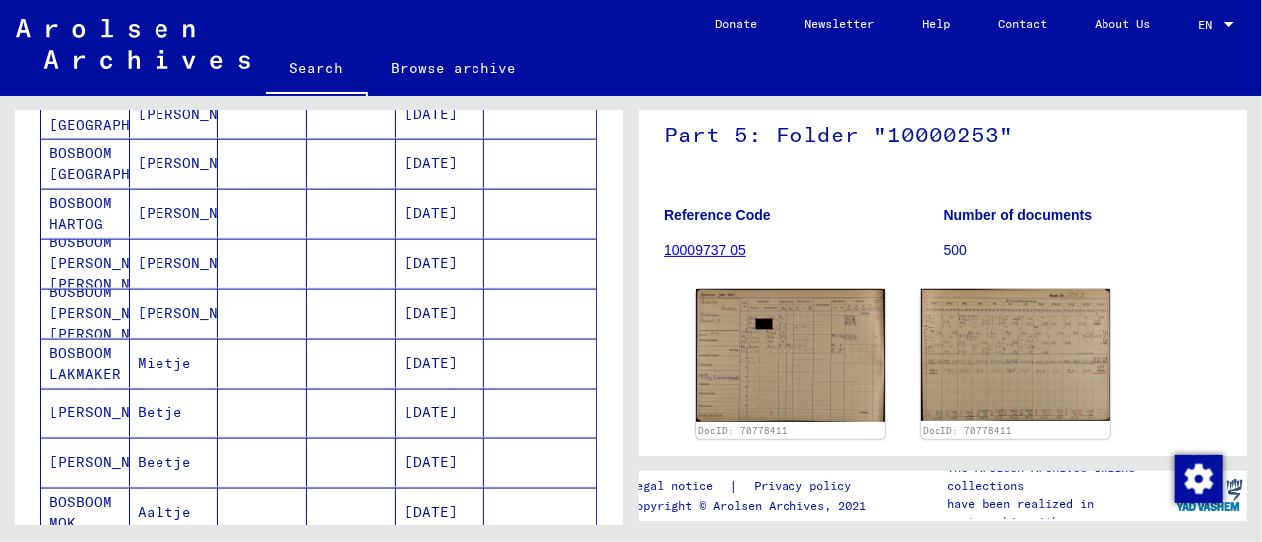
scroll to position [1211, 0]
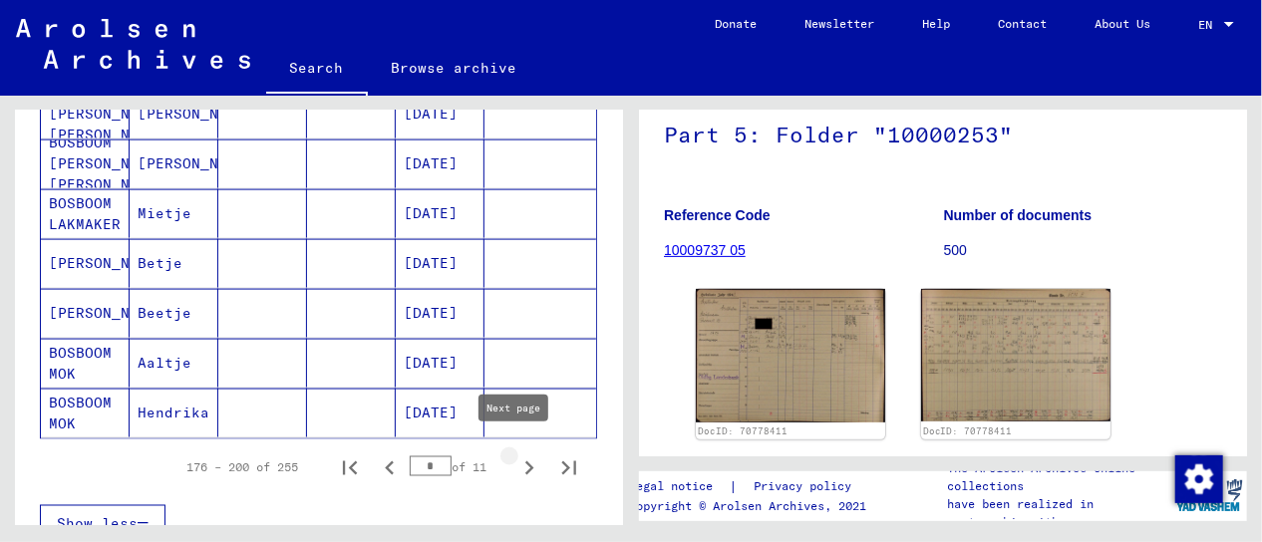
click at [517, 455] on icon "Next page" at bounding box center [529, 469] width 28 height 28
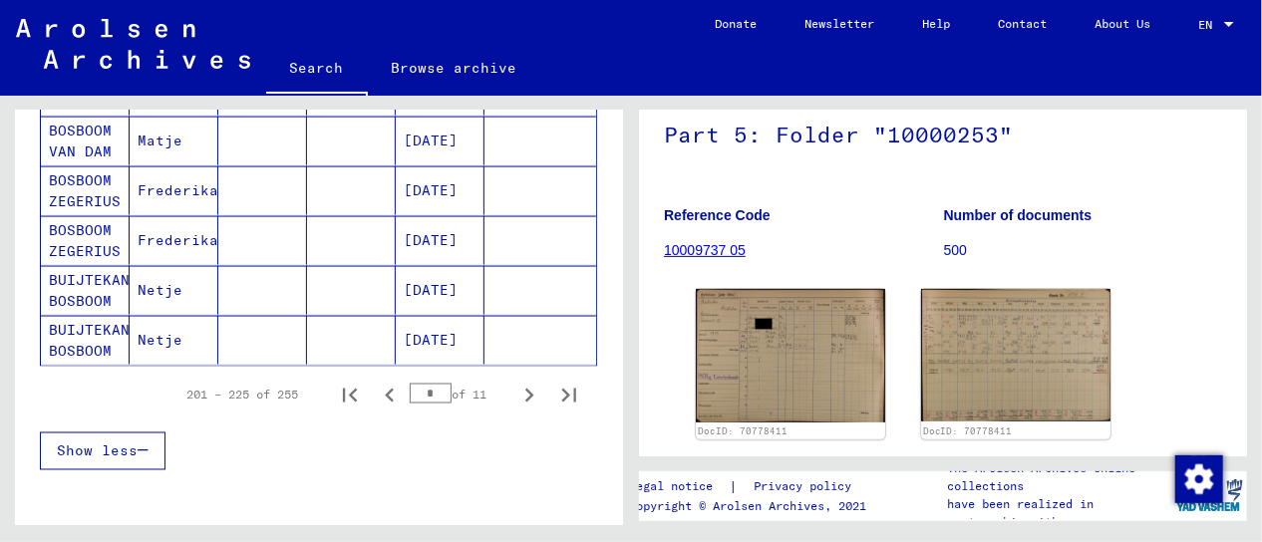
scroll to position [1280, 0]
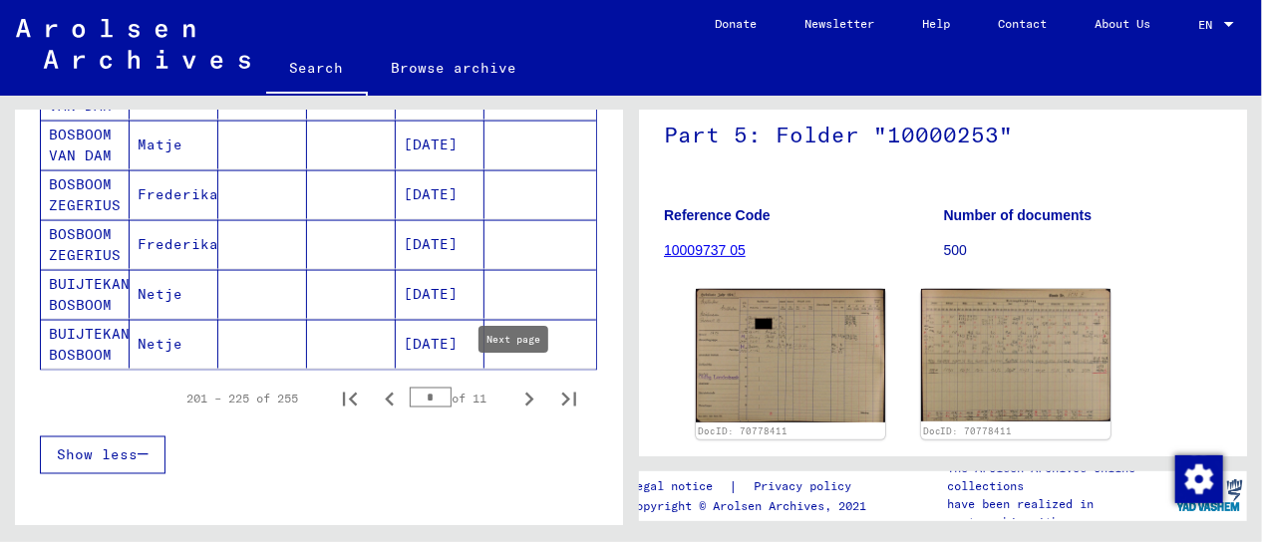
click at [515, 396] on icon "Next page" at bounding box center [529, 400] width 28 height 28
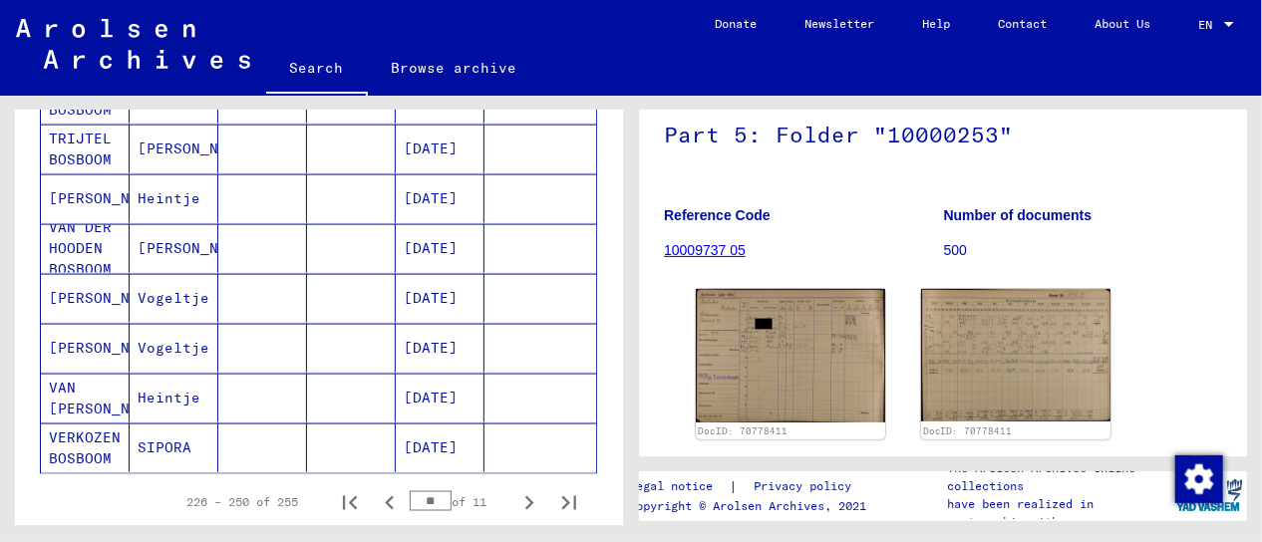
scroll to position [1181, 0]
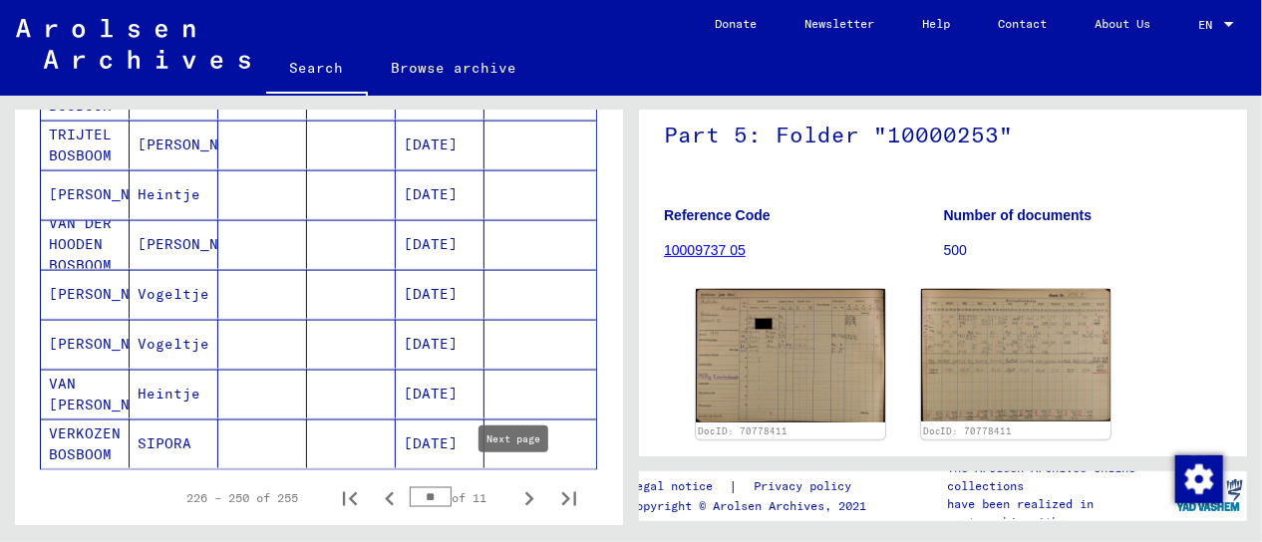
click at [518, 490] on icon "Next page" at bounding box center [529, 500] width 28 height 28
type input "**"
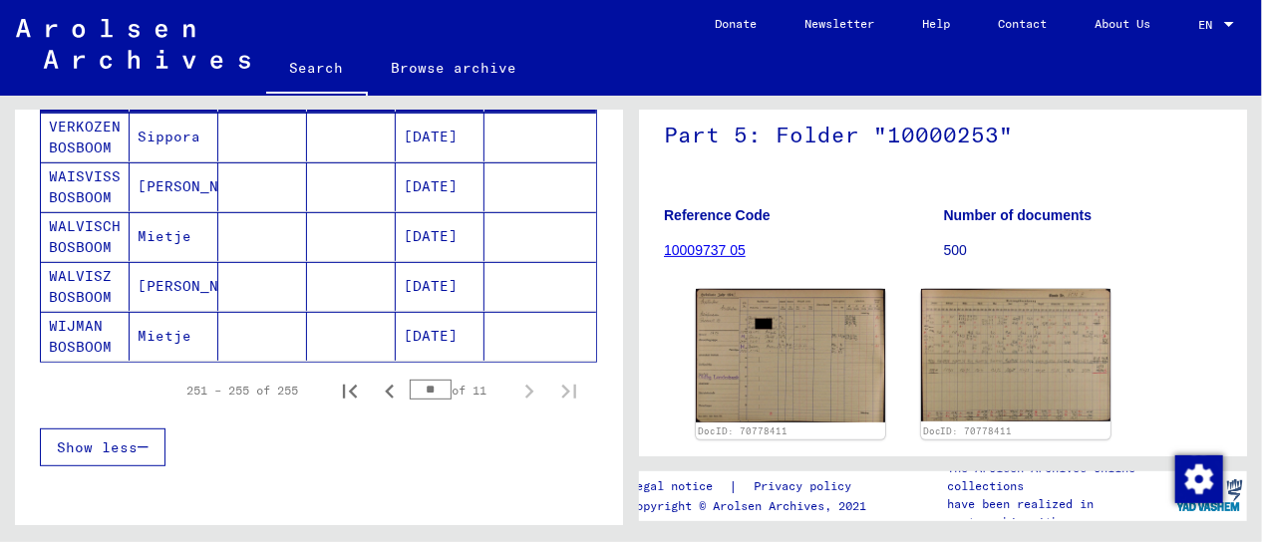
scroll to position [0, 0]
